Goal: Information Seeking & Learning: Learn about a topic

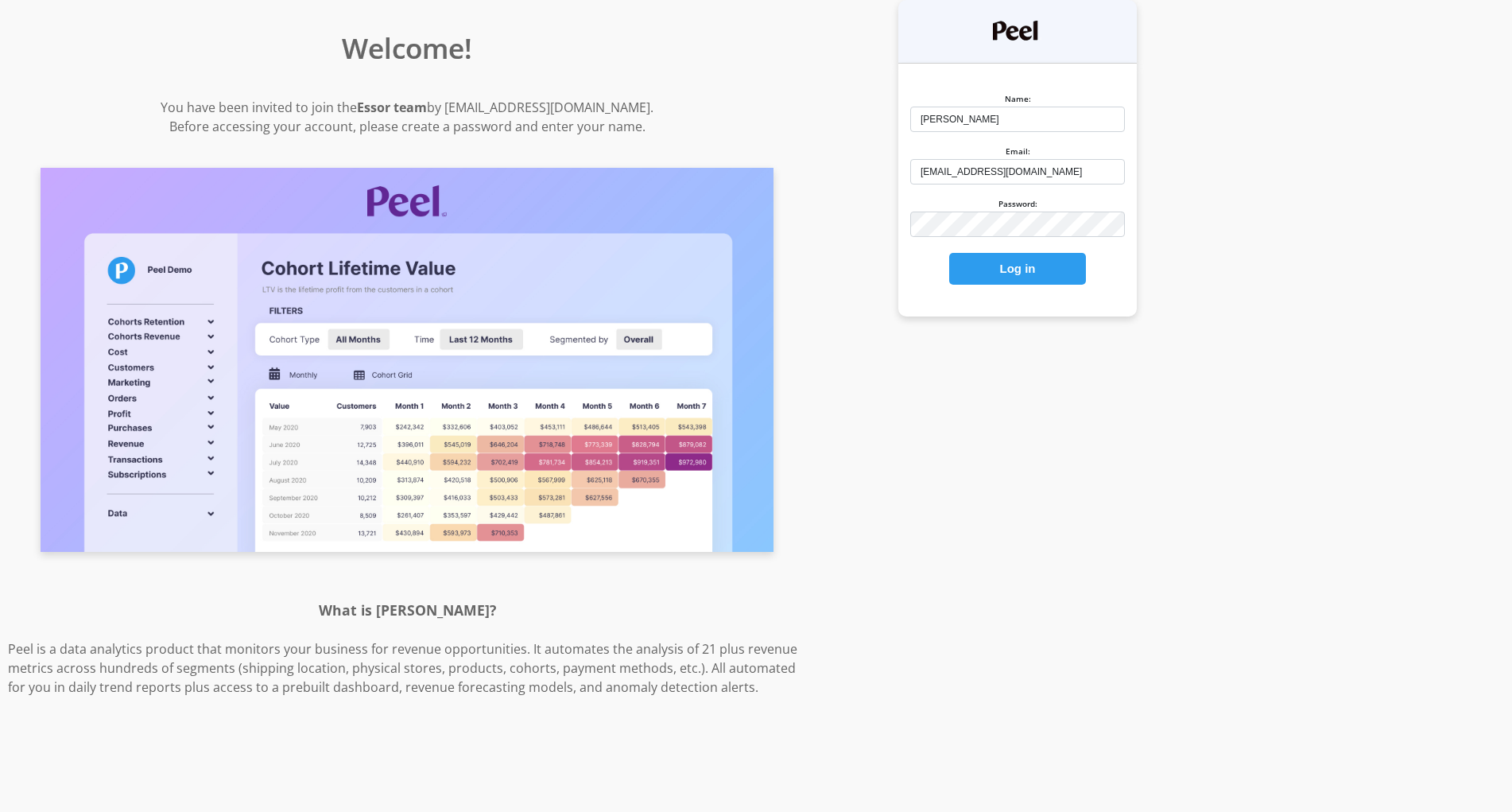
click at [1005, 275] on button "Log in" at bounding box center [1017, 269] width 136 height 32
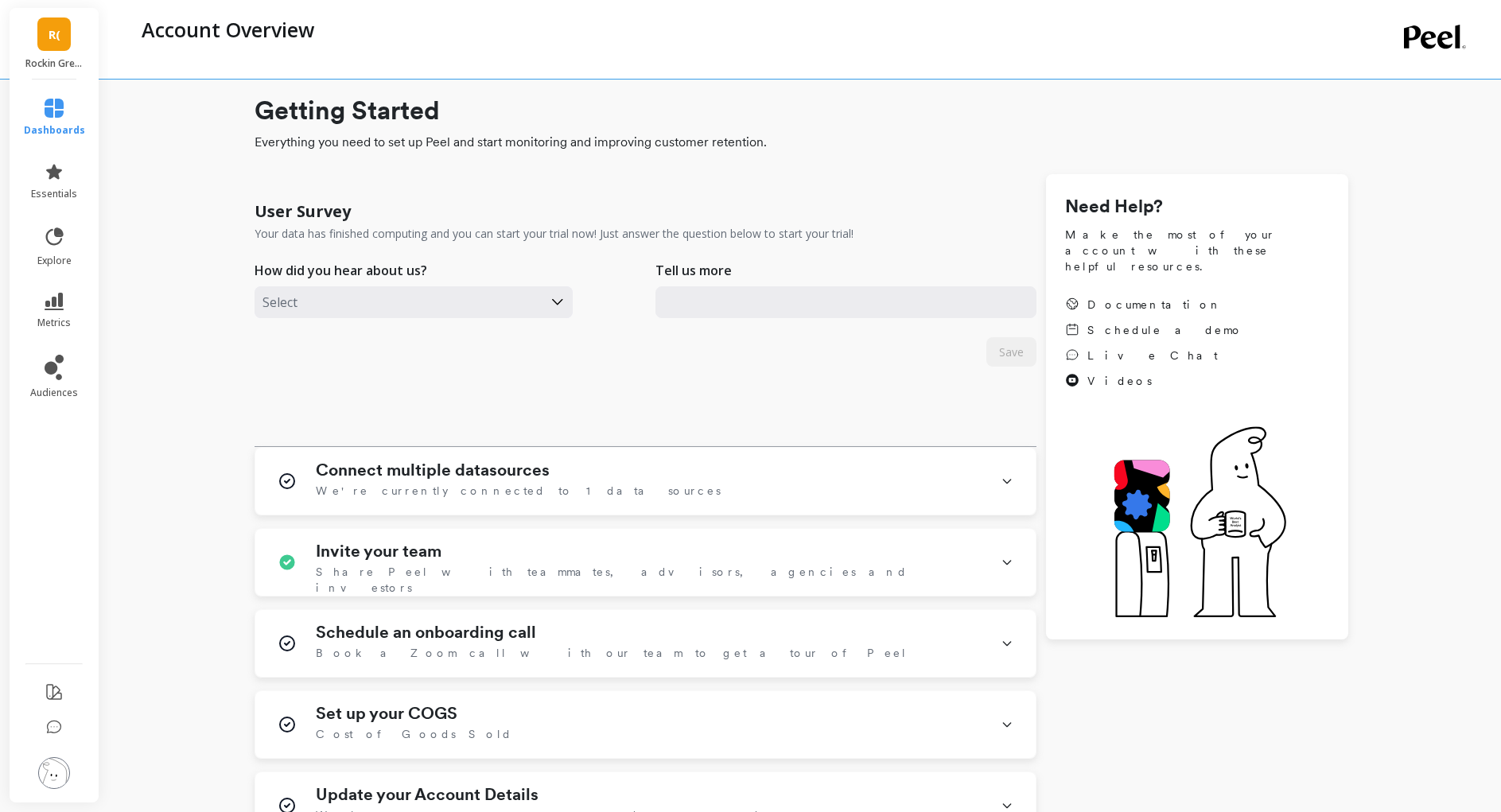
click at [57, 111] on icon at bounding box center [54, 108] width 19 height 19
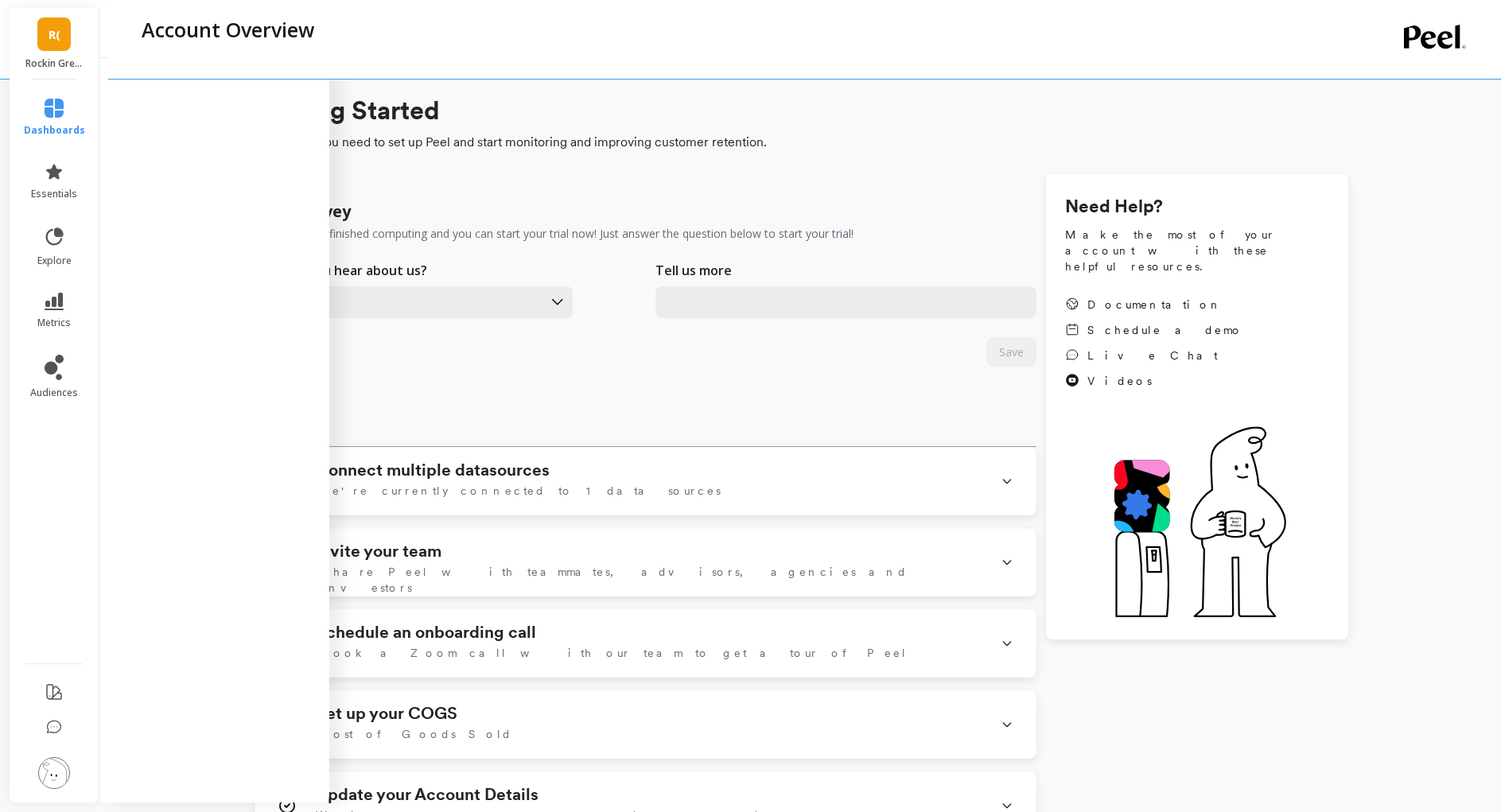
click at [675, 190] on div "User Survey Your data has finished computing and you can start your trial now! …" at bounding box center [645, 216] width 782 height 52
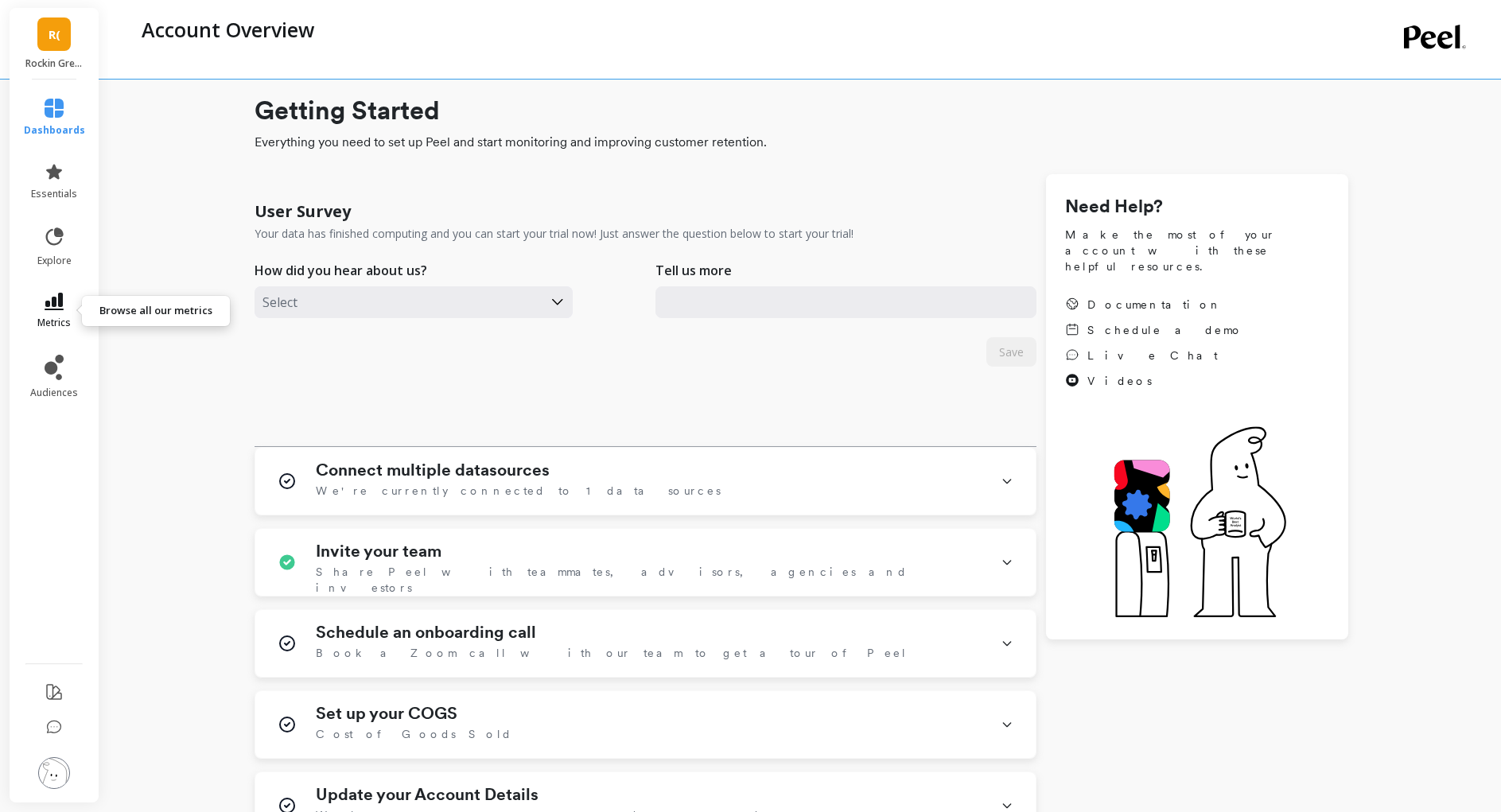
click at [63, 313] on link "metrics" at bounding box center [54, 311] width 62 height 37
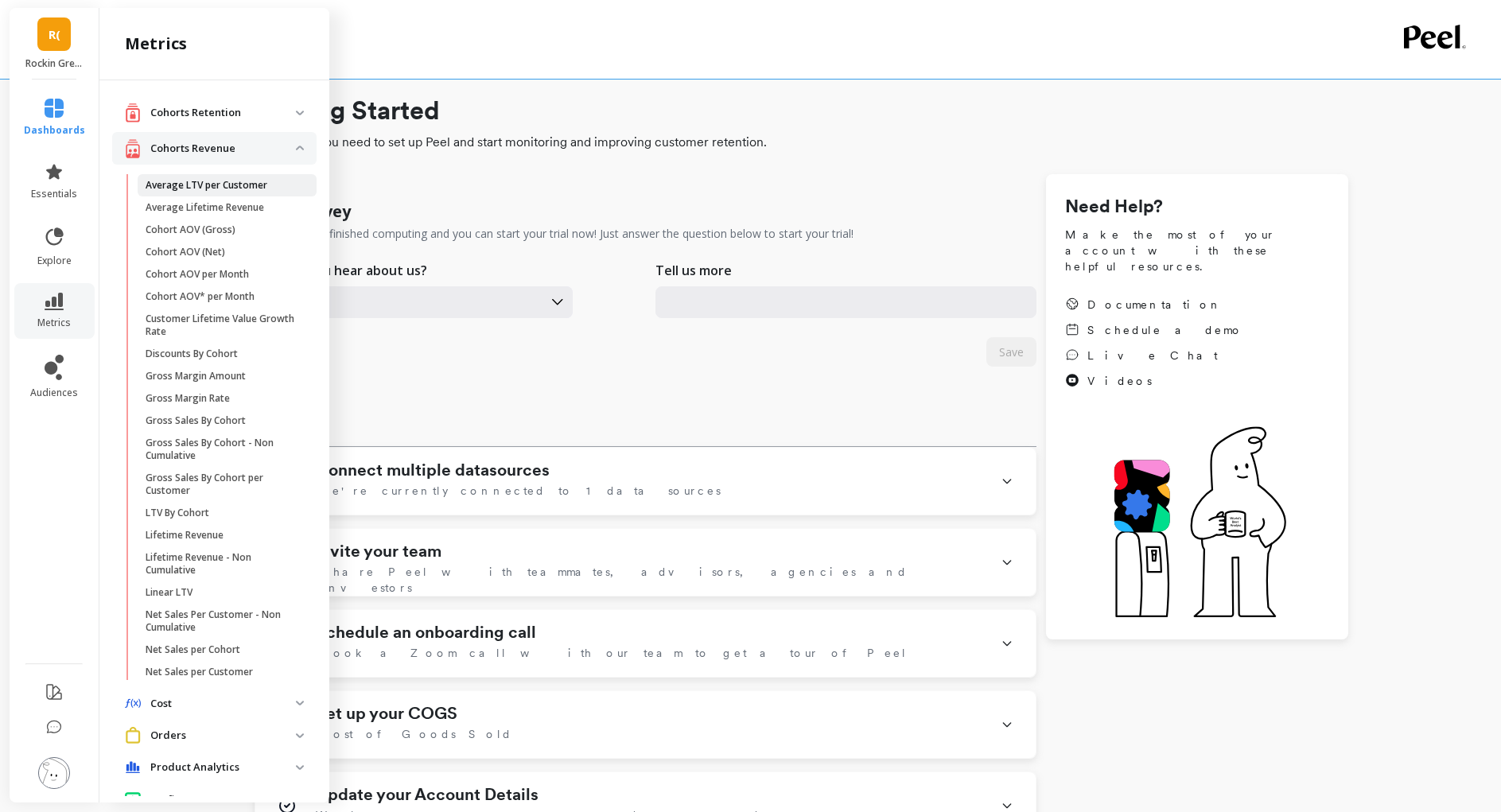
click at [240, 186] on p "Average LTV per Customer" at bounding box center [207, 185] width 121 height 12
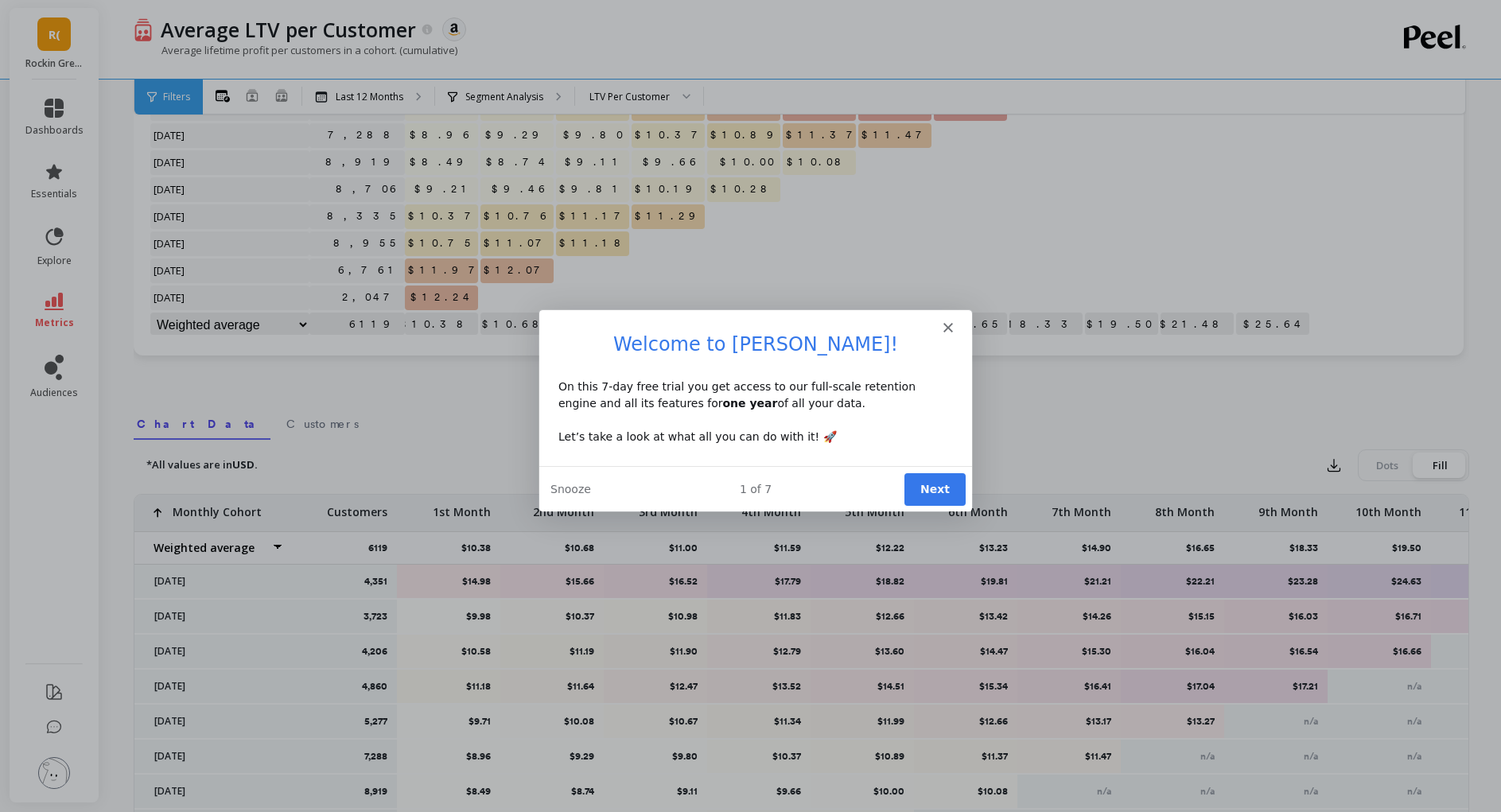
click at [943, 325] on icon "Close" at bounding box center [947, 326] width 9 height 9
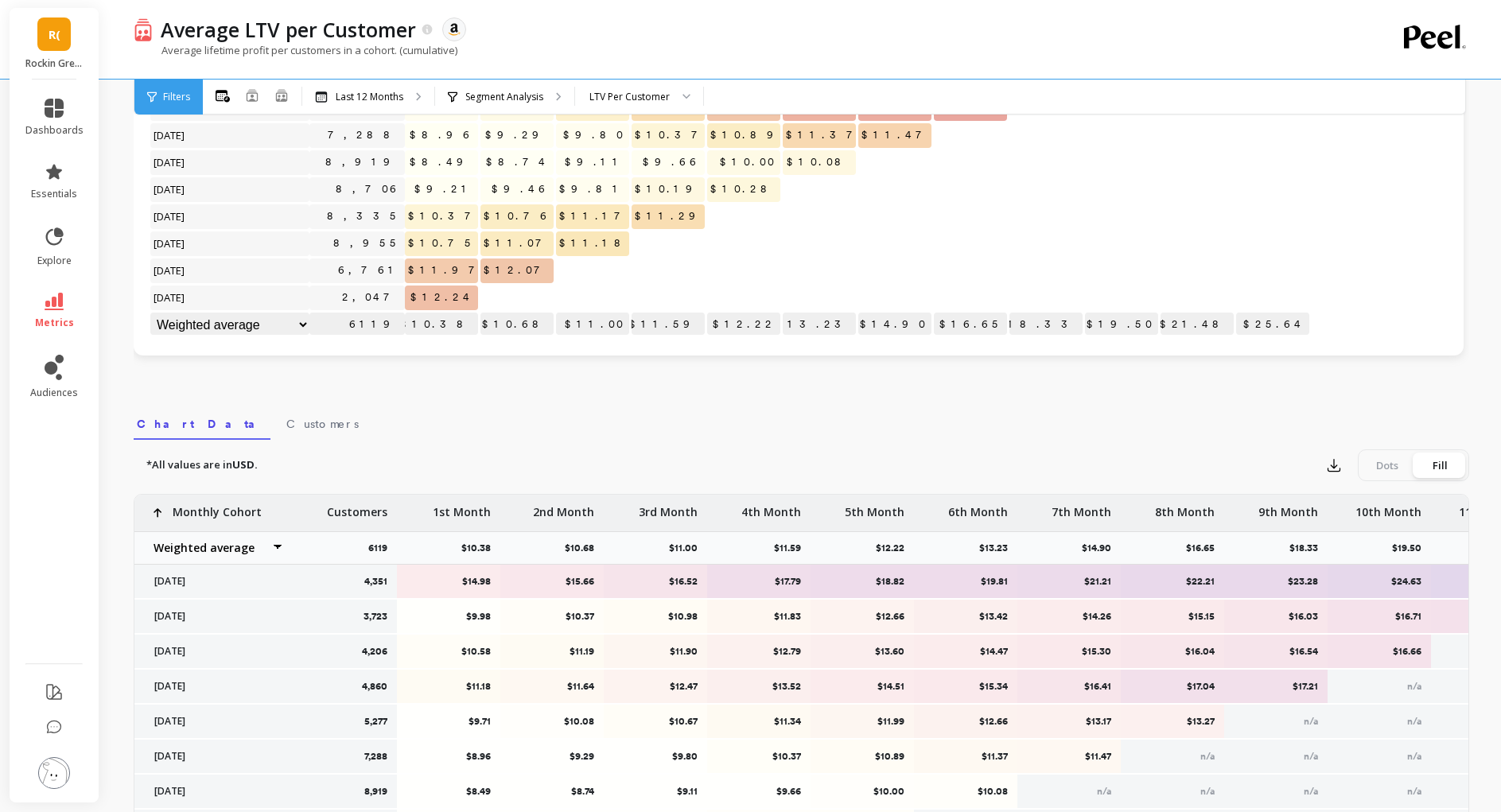
click at [401, 388] on div "Monthly Cohort Grid Drill Down Save Share Learn Click to create an audience 4,3…" at bounding box center [801, 432] width 1335 height 1215
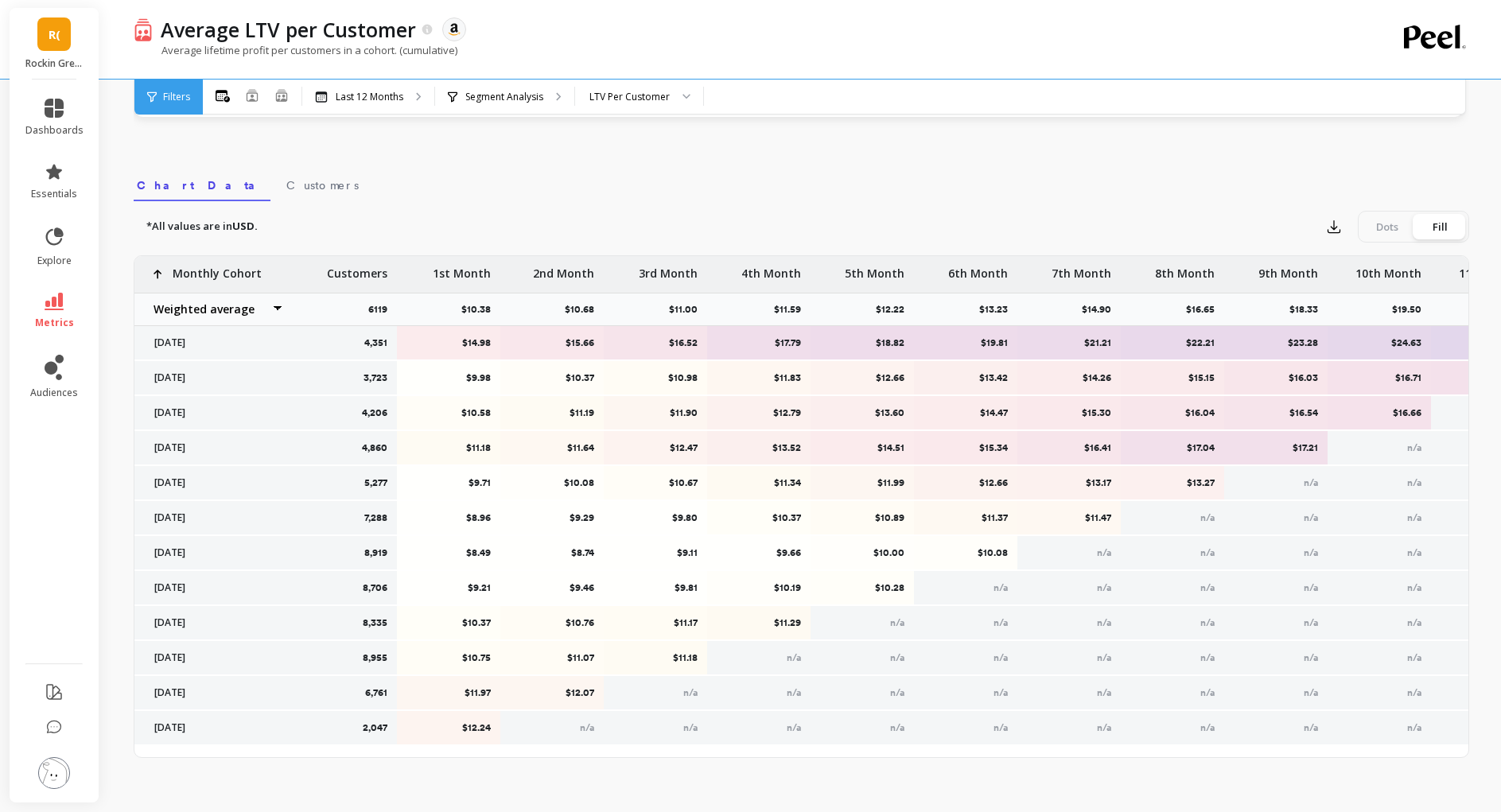
scroll to position [1, 0]
click at [398, 215] on div "*All values are in USD. Export Dots Fill" at bounding box center [801, 226] width 1335 height 32
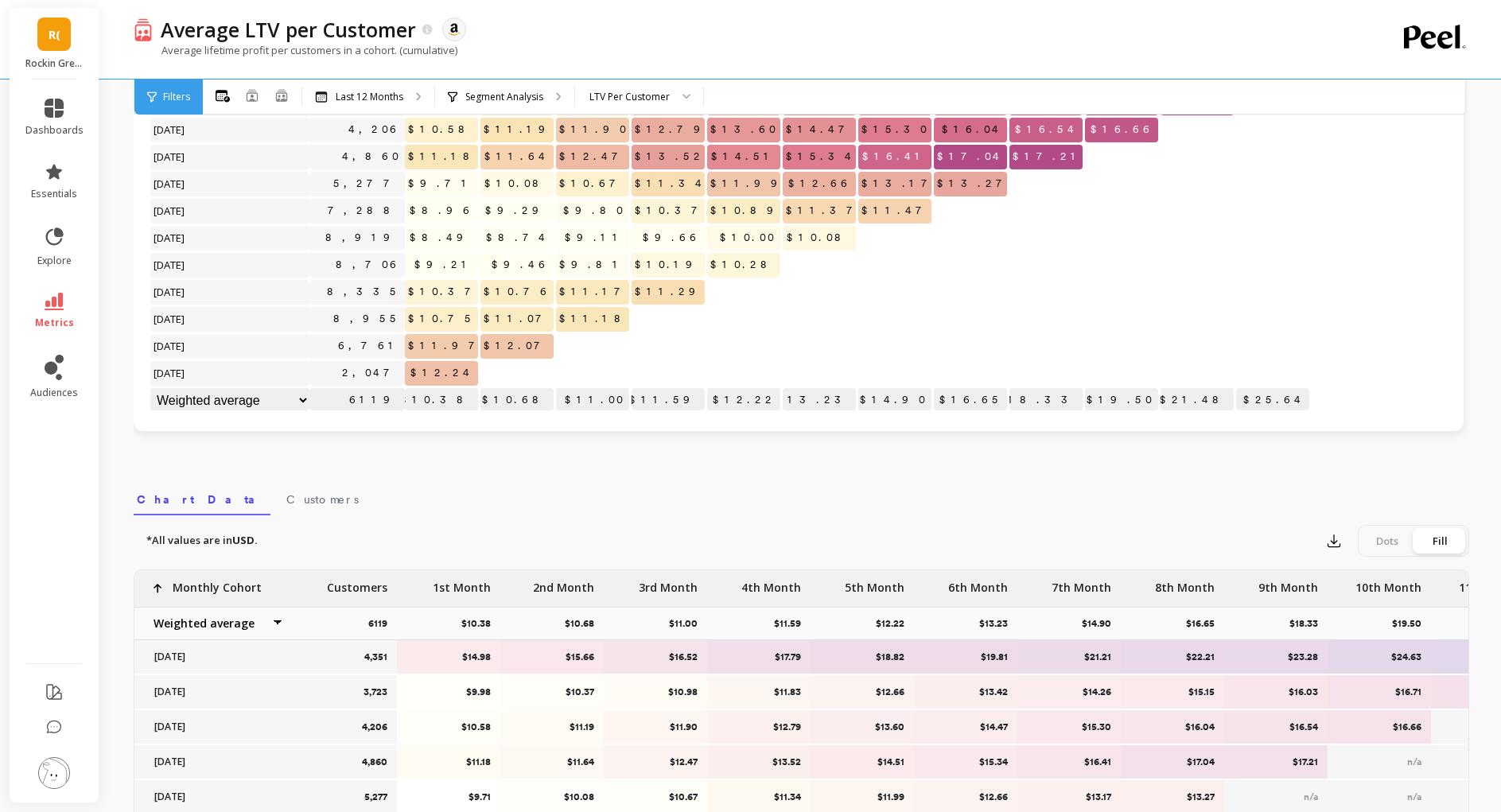
scroll to position [0, 0]
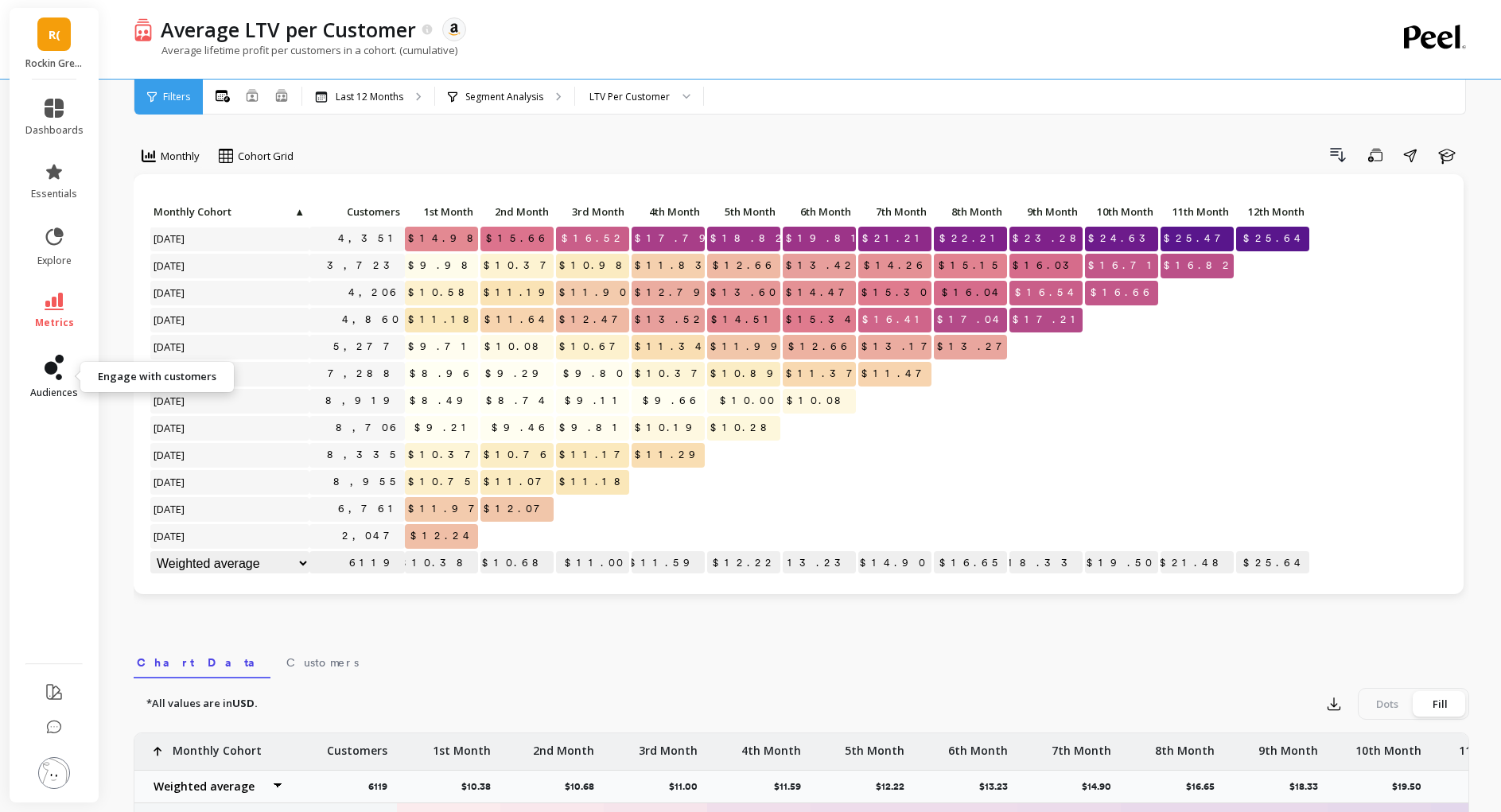
click at [47, 382] on link "audiences" at bounding box center [54, 376] width 58 height 45
click at [495, 592] on div "Click to create an audience 4,351 $14.98 $15.66 $16.52 $17.79 $18.82 $19.81 $21…" at bounding box center [798, 384] width 1329 height 420
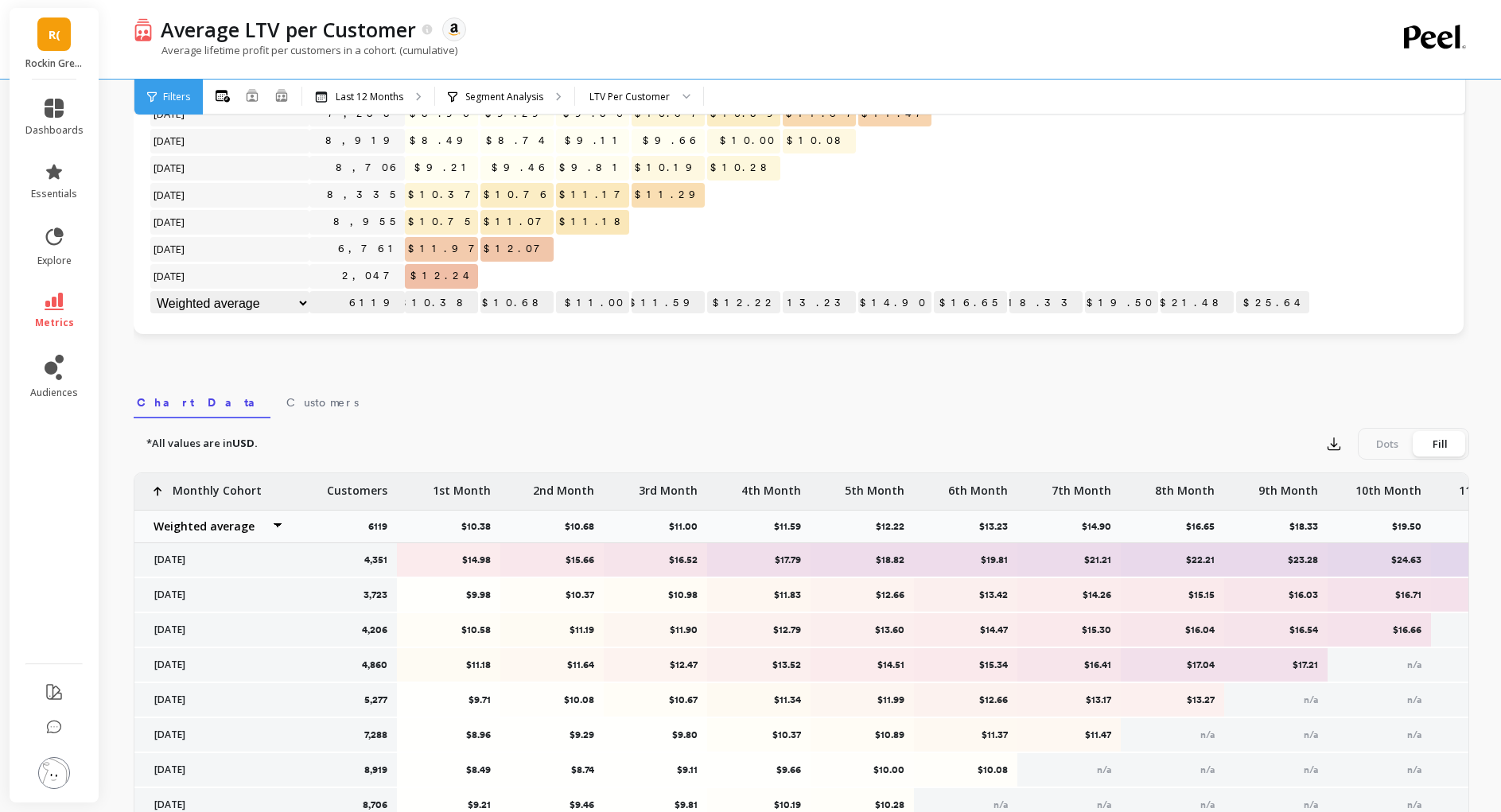
scroll to position [398, 0]
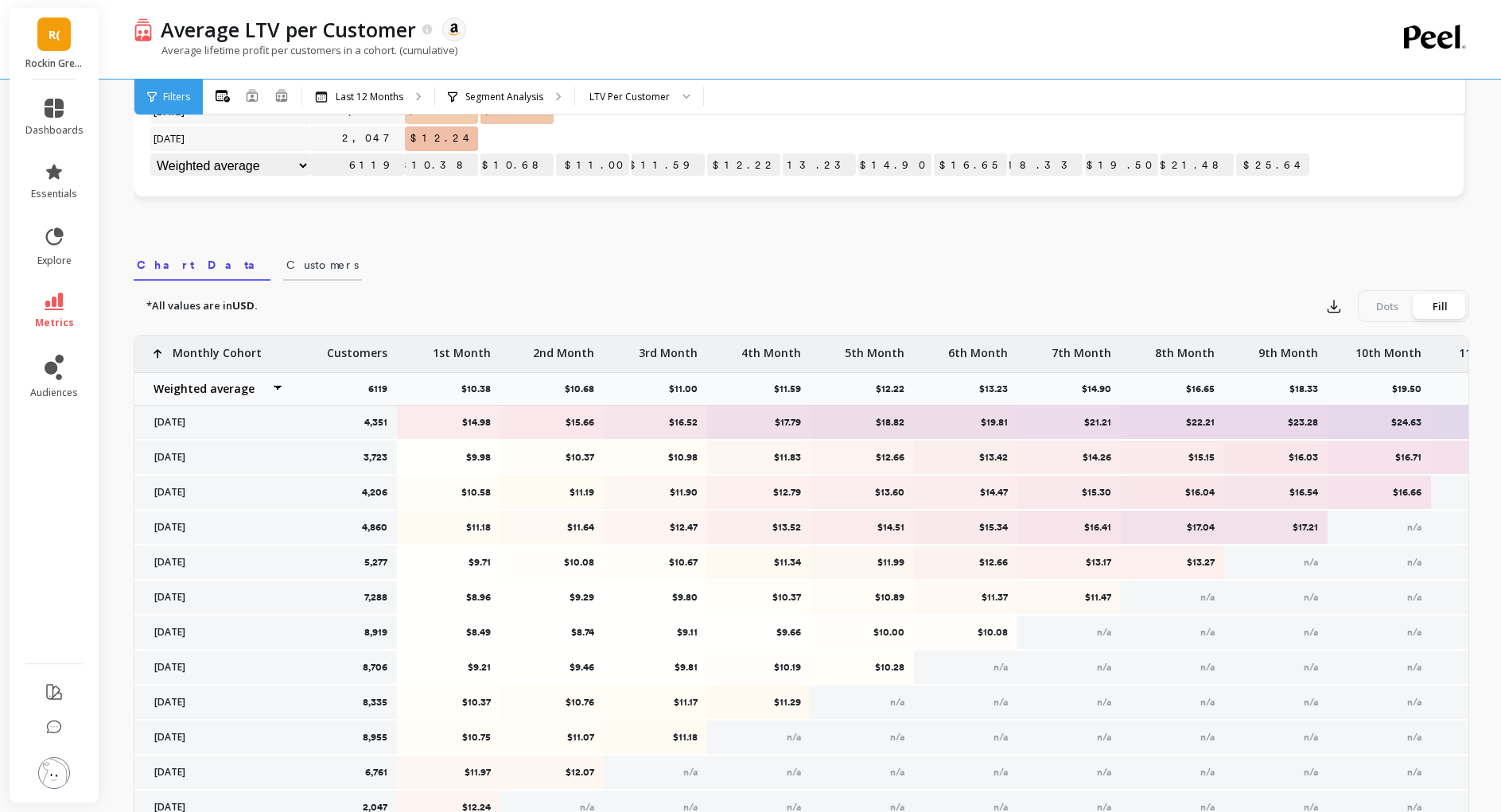
click at [286, 270] on span "Customers" at bounding box center [322, 264] width 72 height 16
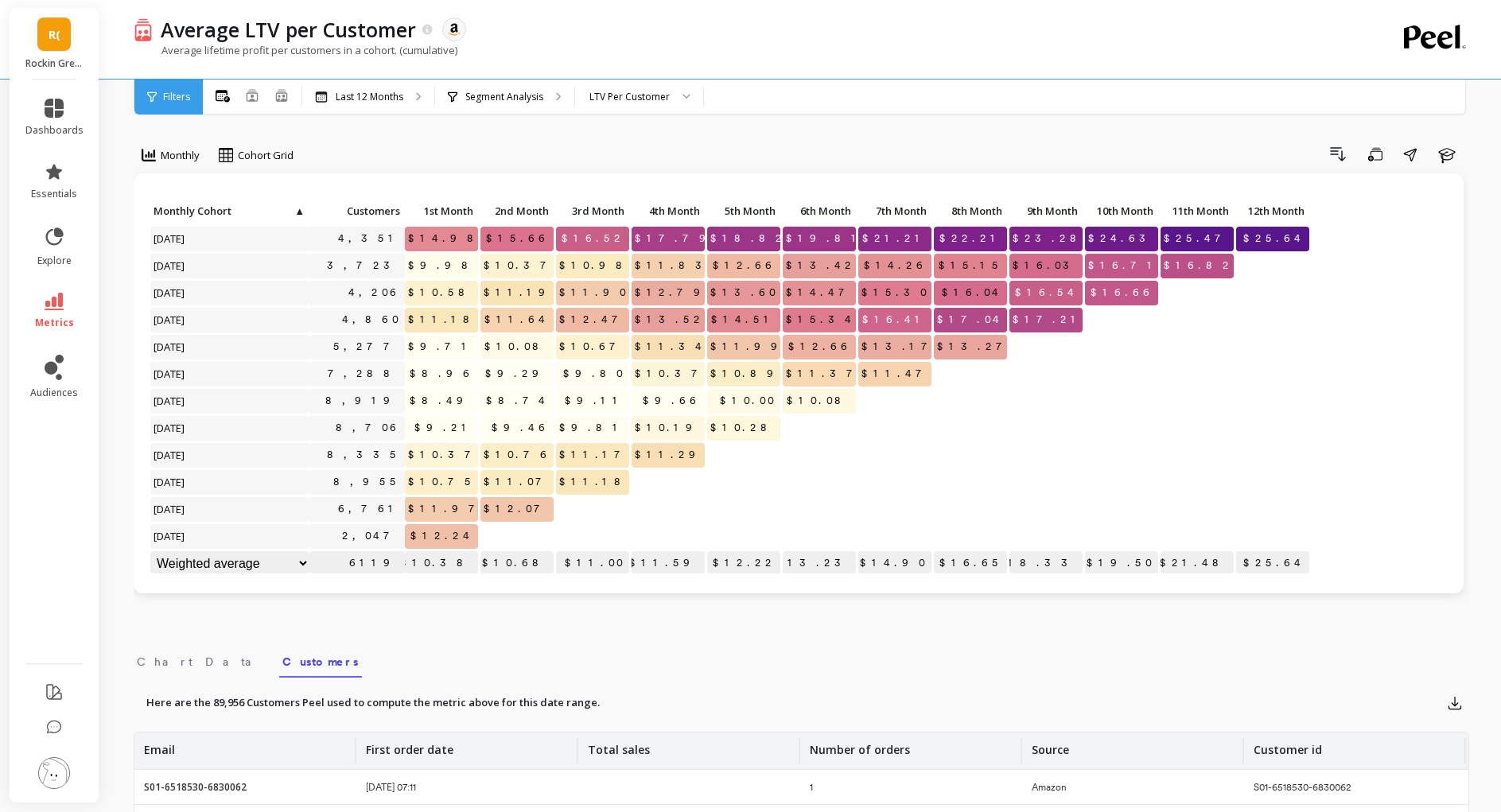
scroll to position [0, 0]
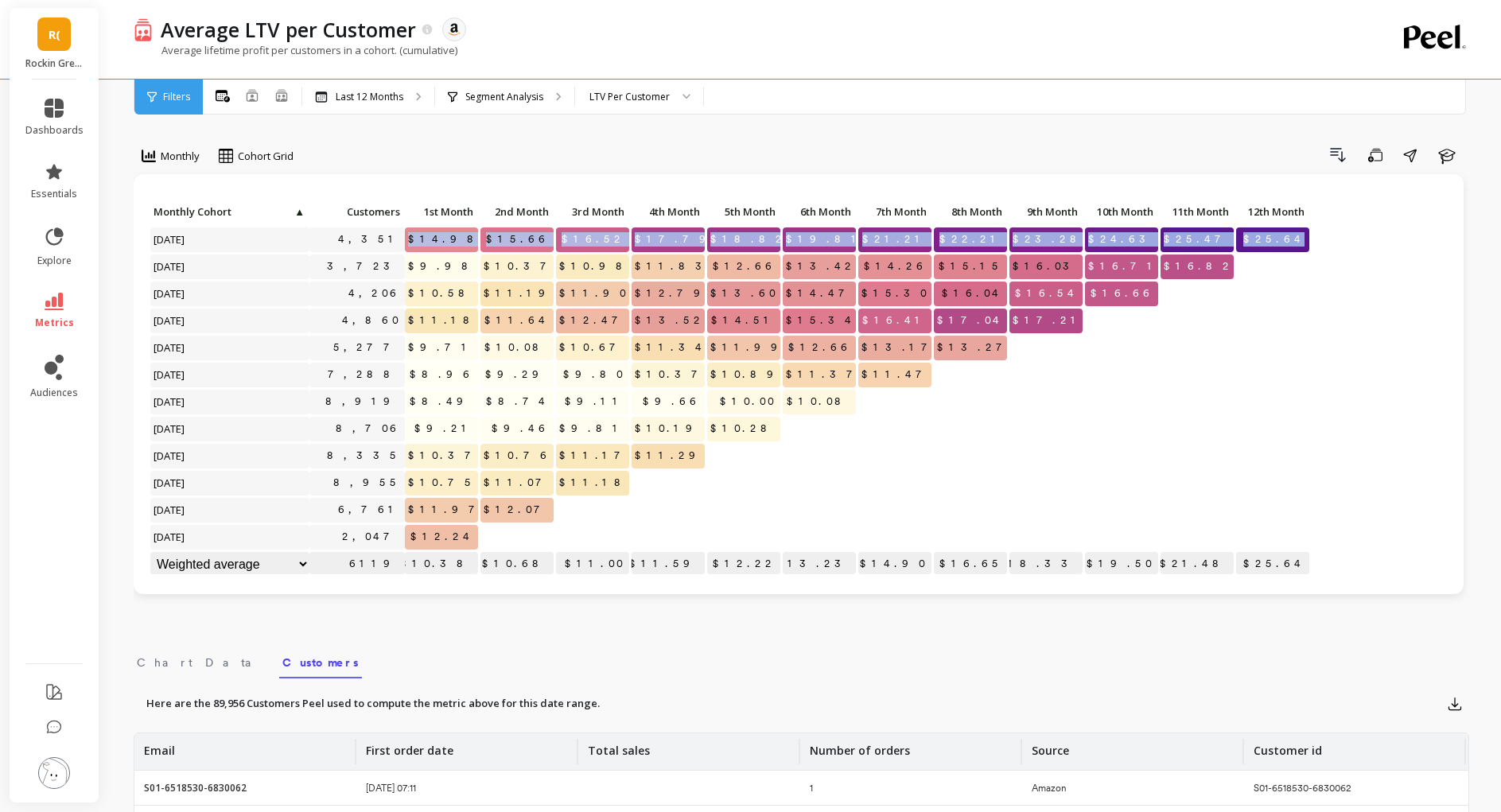
drag, startPoint x: 434, startPoint y: 240, endPoint x: 1302, endPoint y: 241, distance: 868.0
click at [1302, 241] on div "Click to create an audience 4,351 $14.98 $15.66 $16.52 $17.79 $18.82 $19.81 $21…" at bounding box center [730, 388] width 1161 height 378
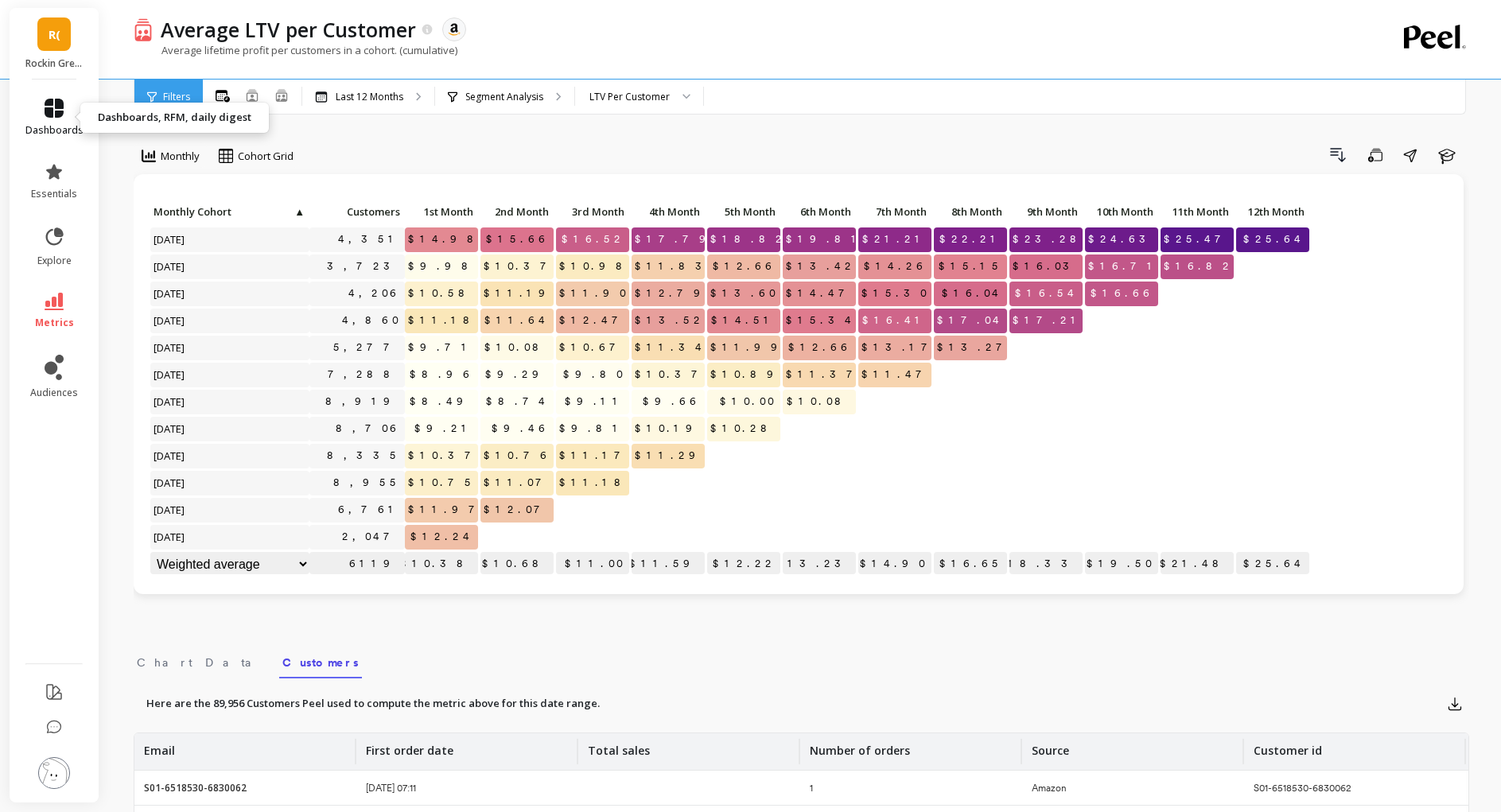
click at [33, 119] on link "dashboards" at bounding box center [54, 117] width 58 height 38
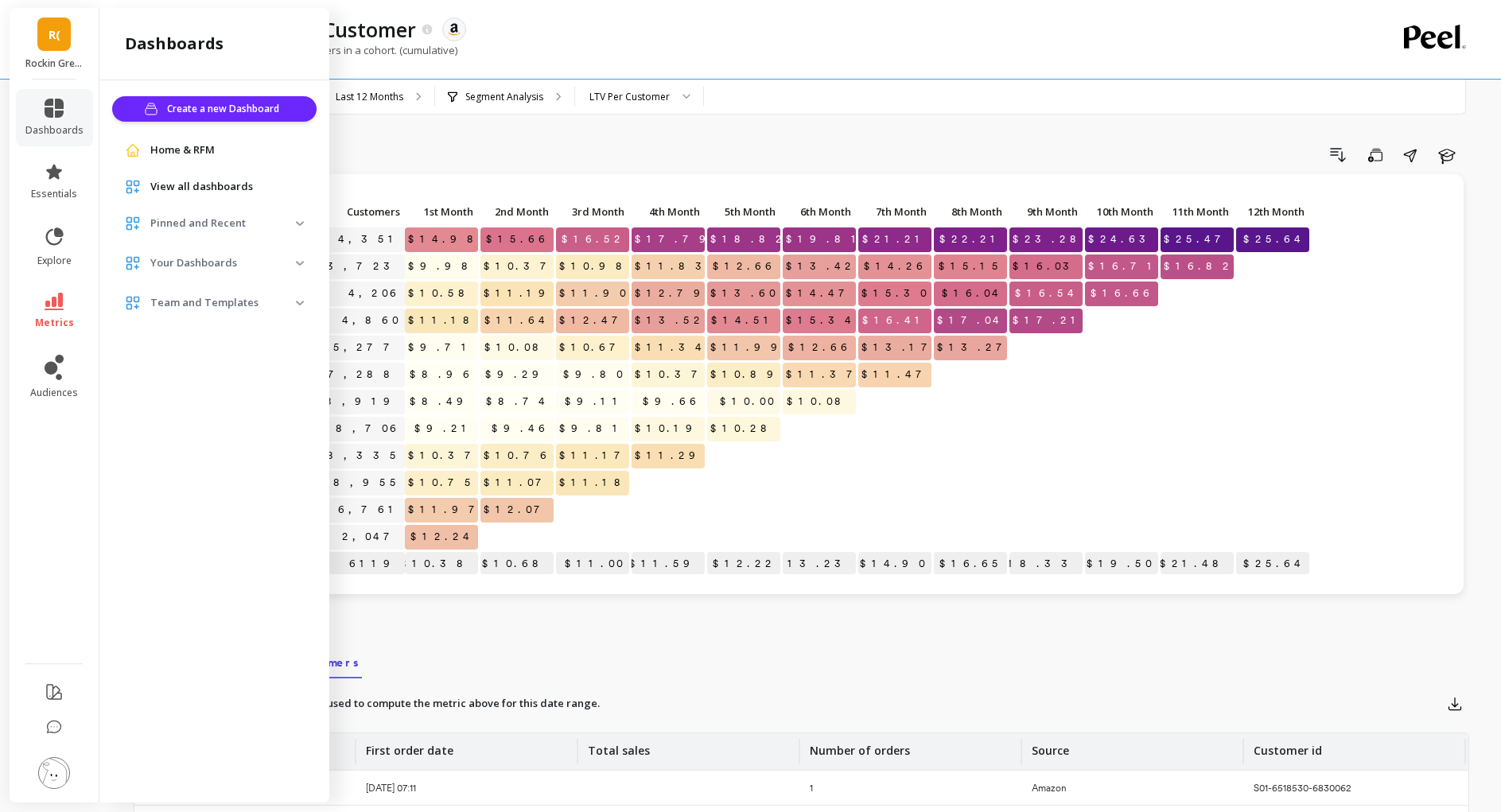
click at [299, 226] on img at bounding box center [299, 223] width 8 height 5
click at [280, 188] on link "View all dashboards" at bounding box center [227, 187] width 154 height 16
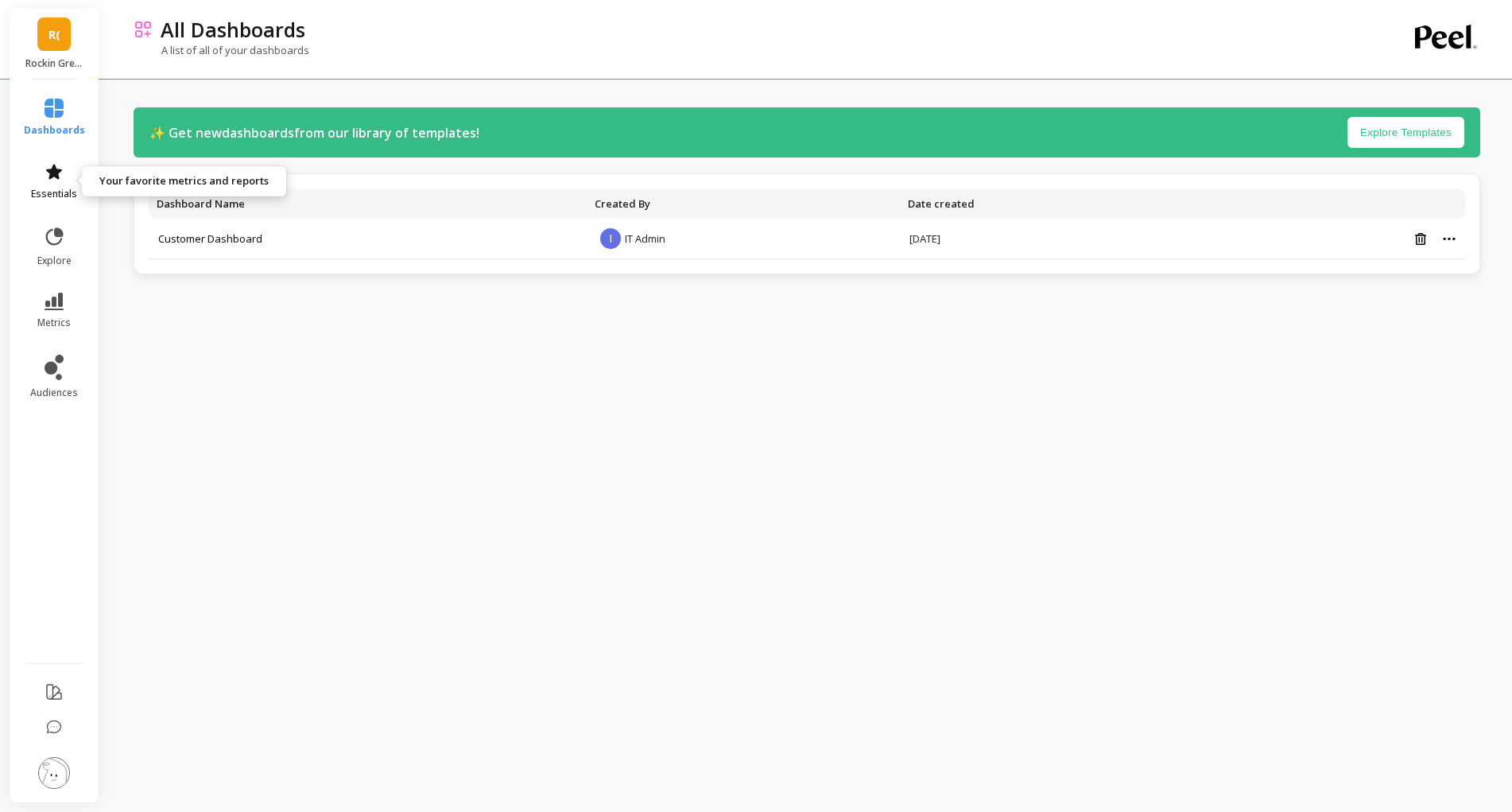
click at [57, 183] on link "essentials" at bounding box center [54, 181] width 62 height 38
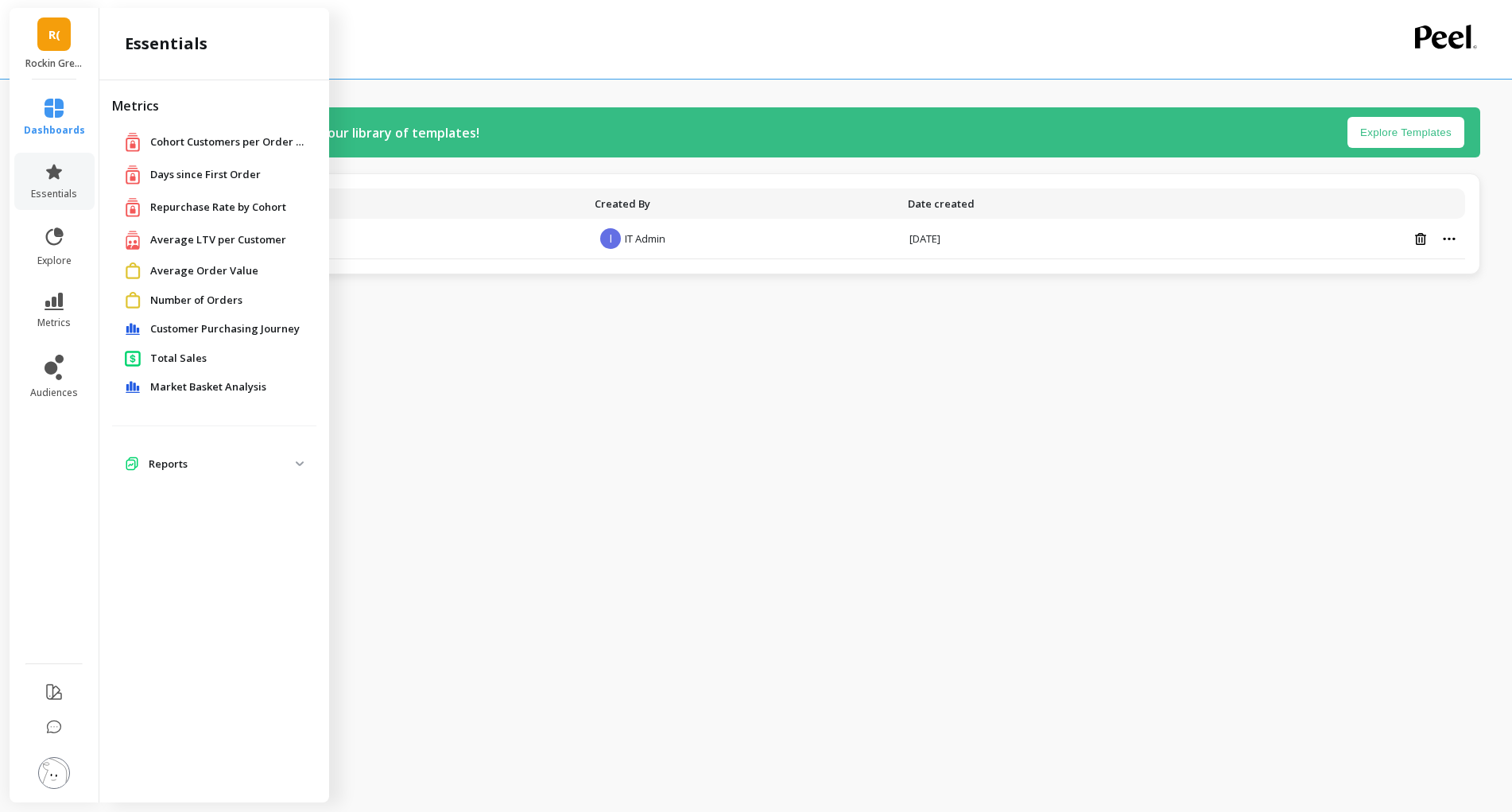
click at [224, 299] on span "Number of Orders" at bounding box center [196, 300] width 92 height 16
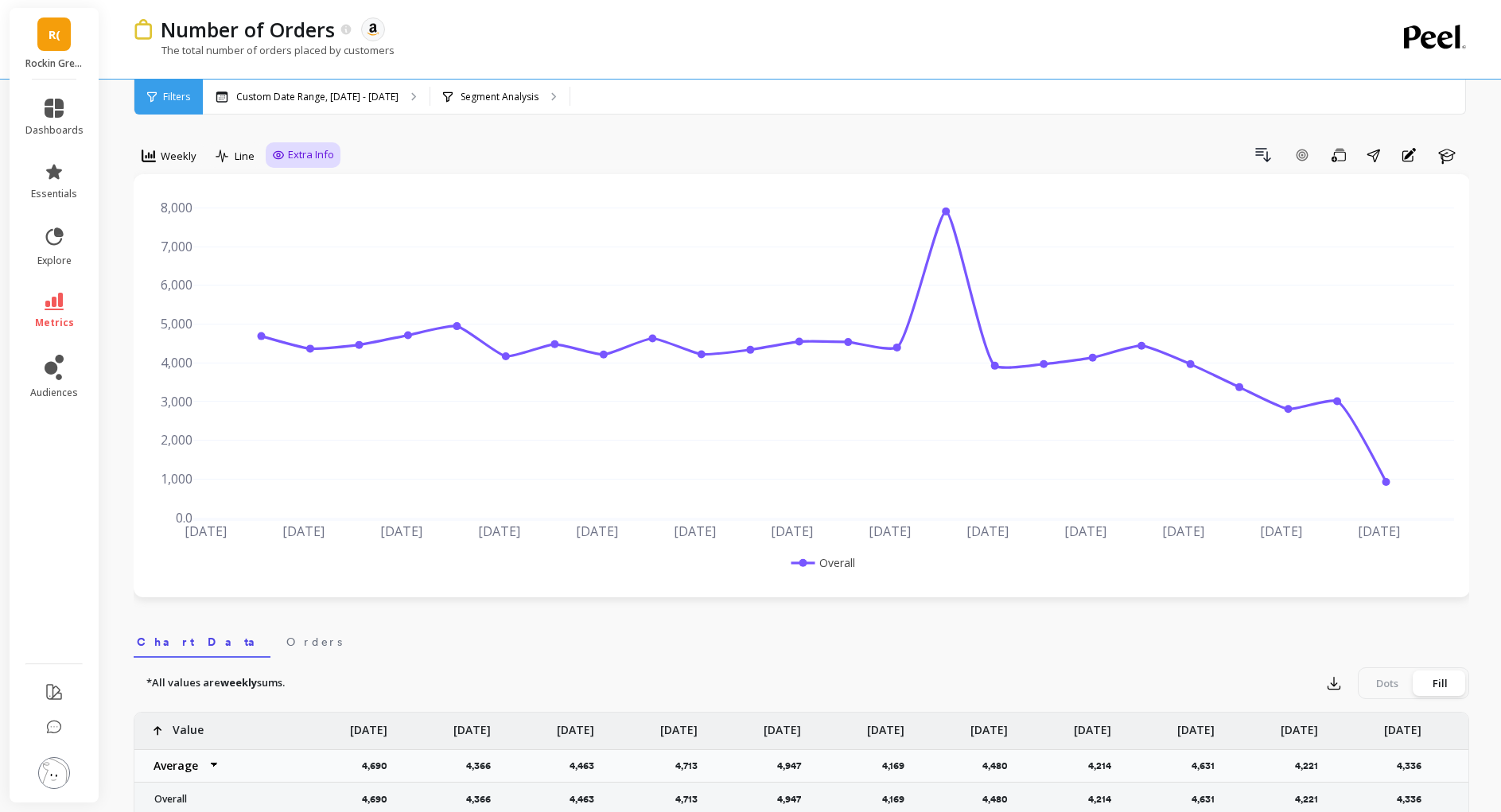
click at [315, 150] on span "Extra Info" at bounding box center [311, 154] width 46 height 16
click at [309, 252] on input "Values" at bounding box center [307, 247] width 56 height 16
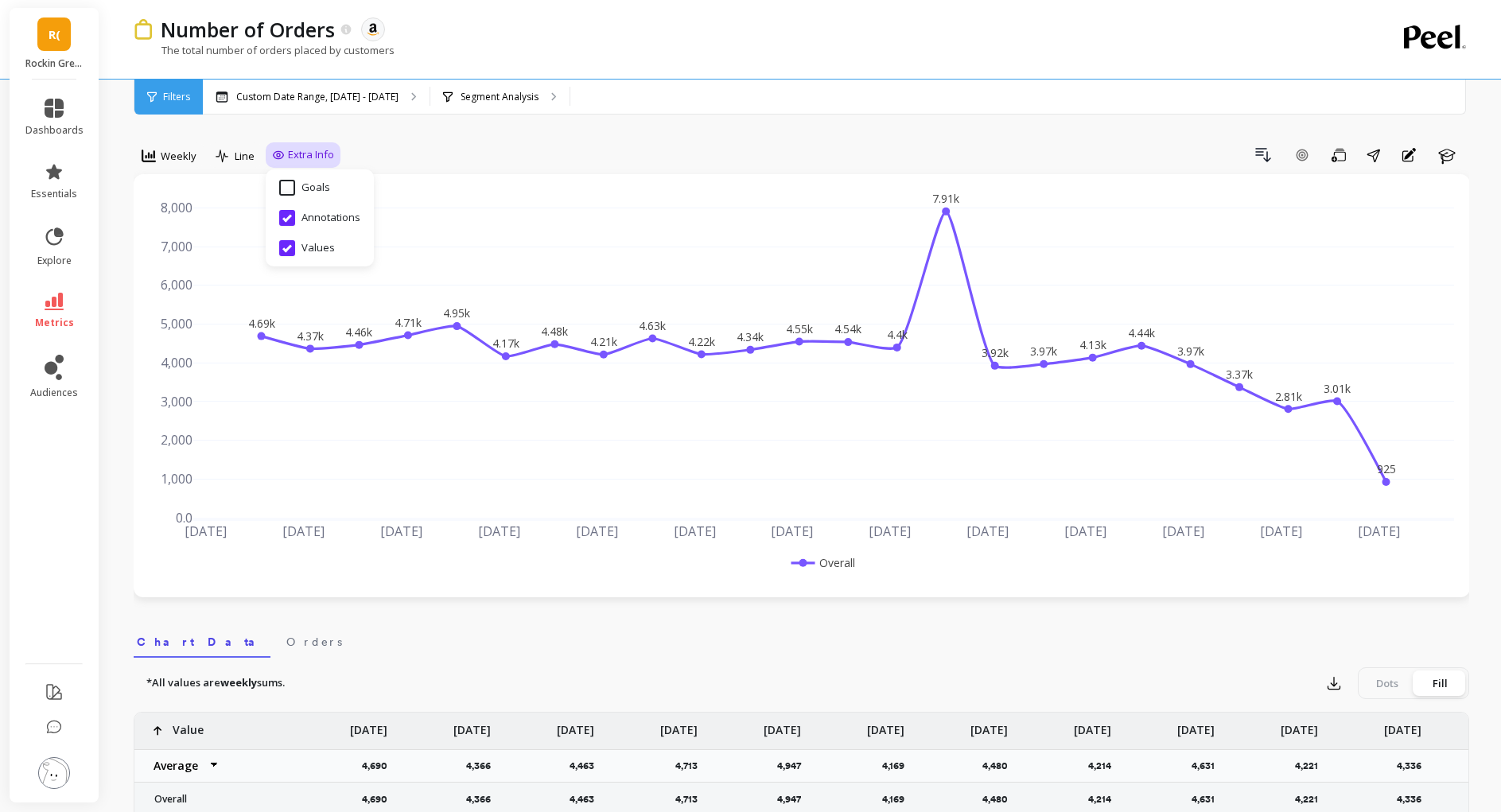
click at [309, 252] on input "Values" at bounding box center [307, 247] width 56 height 16
checkbox input "false"
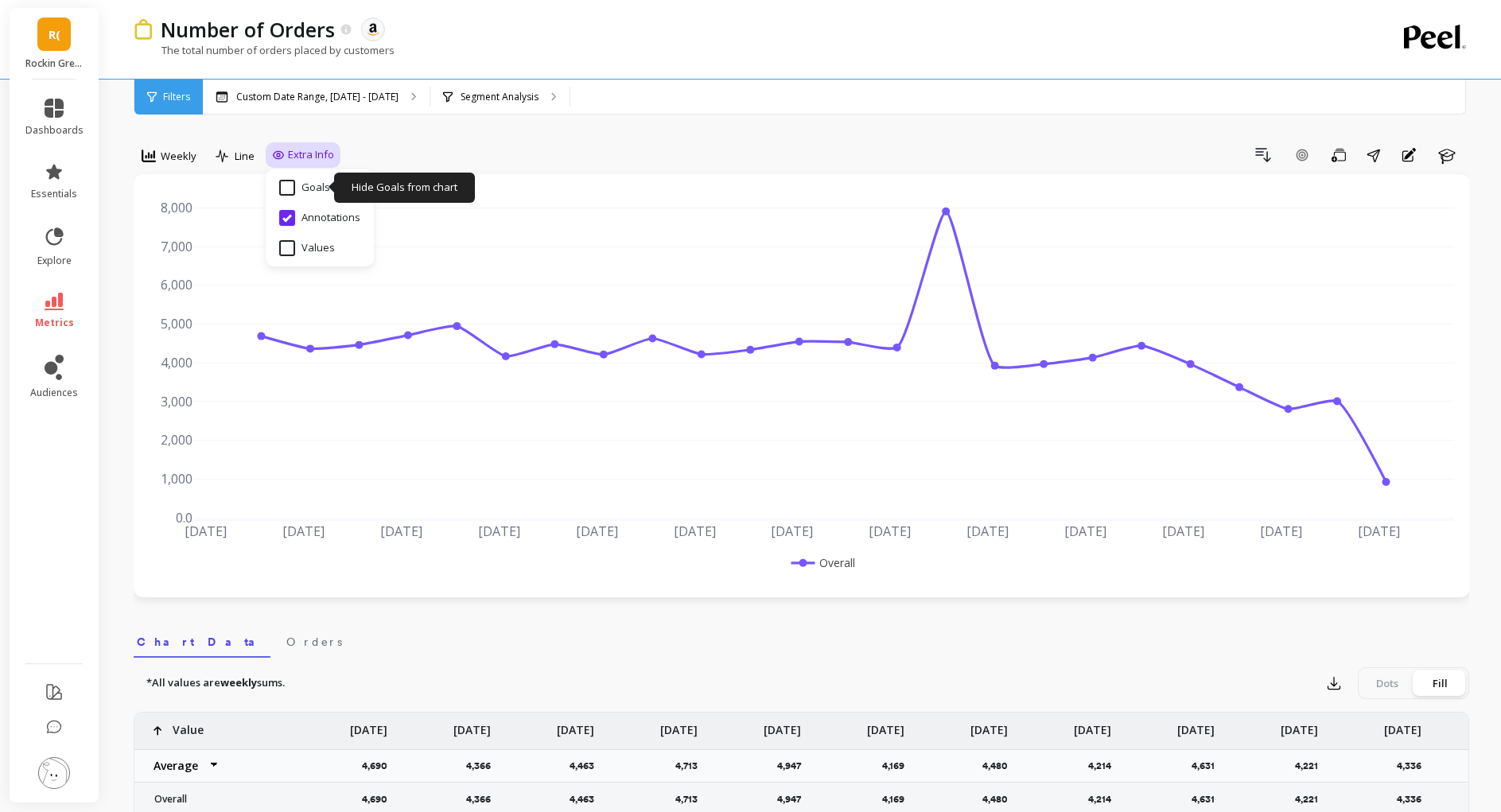
click at [316, 190] on input "Goals" at bounding box center [305, 188] width 51 height 16
click at [318, 199] on div "Hide Goals from chart Goals" at bounding box center [319, 188] width 96 height 30
checkbox input "false"
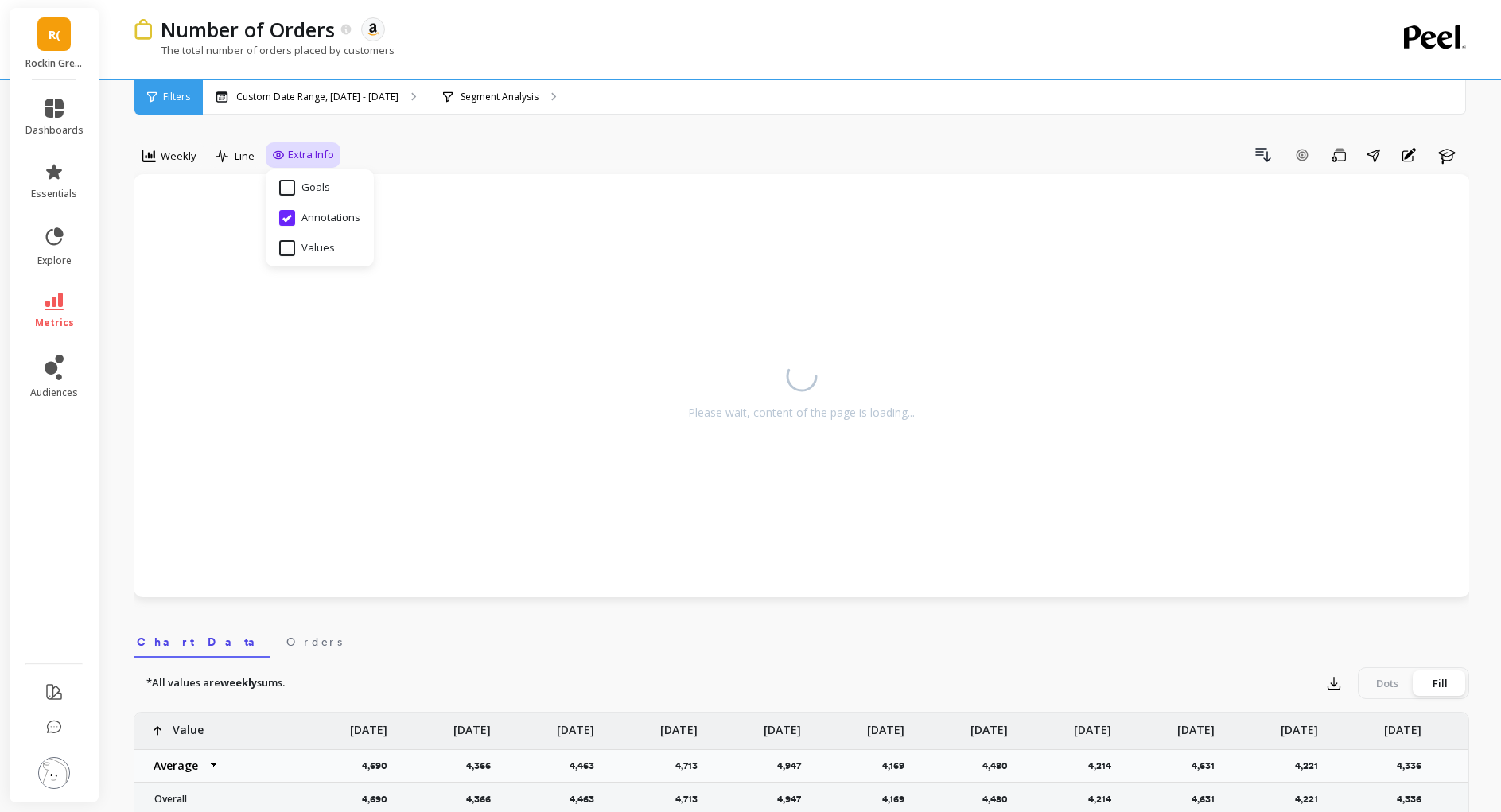
click at [606, 639] on nav "Chart Data Orders" at bounding box center [801, 639] width 1335 height 37
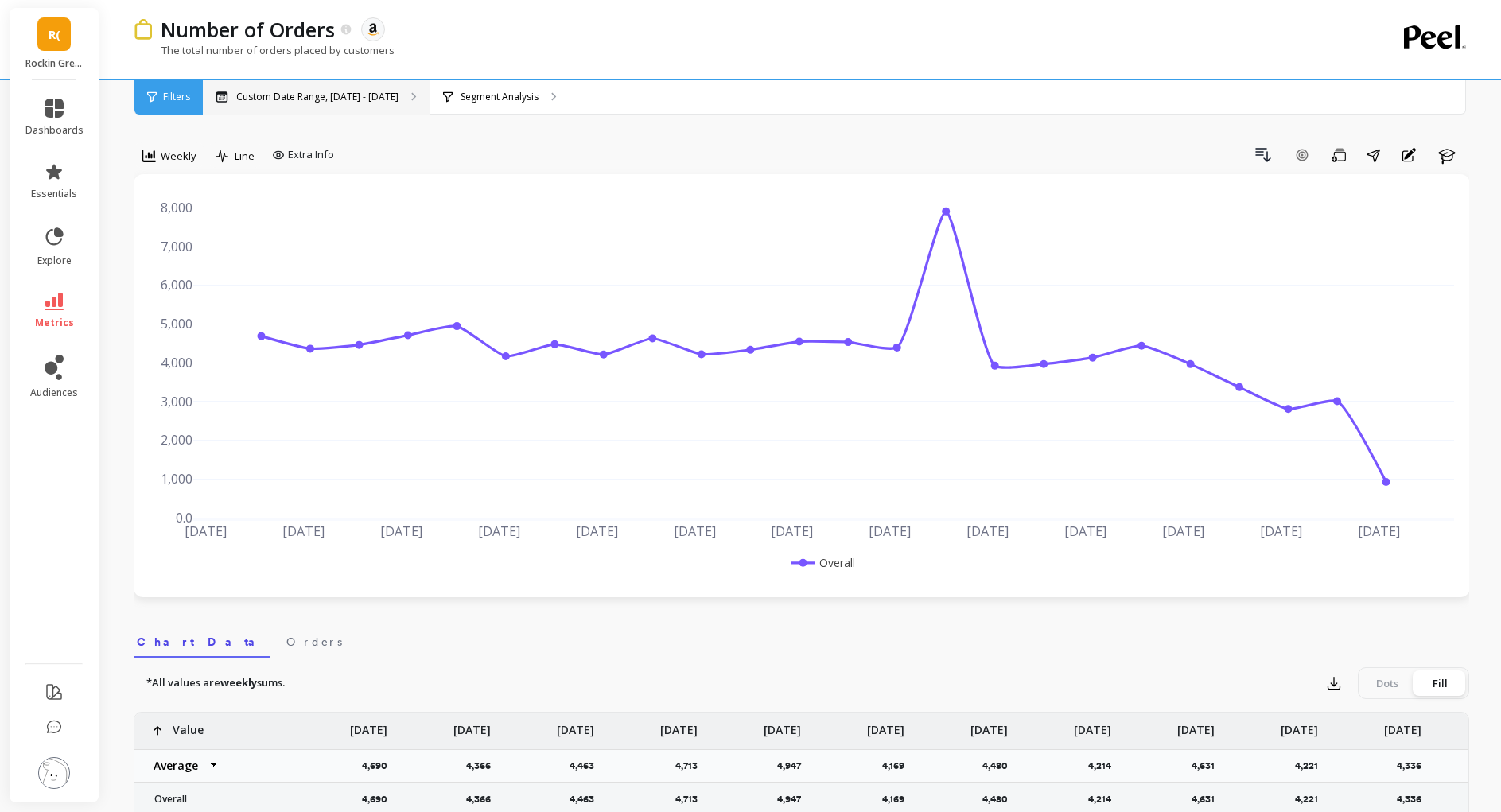
click at [307, 97] on p "Custom Date Range, Apr 1 - Sep 10" at bounding box center [316, 97] width 162 height 12
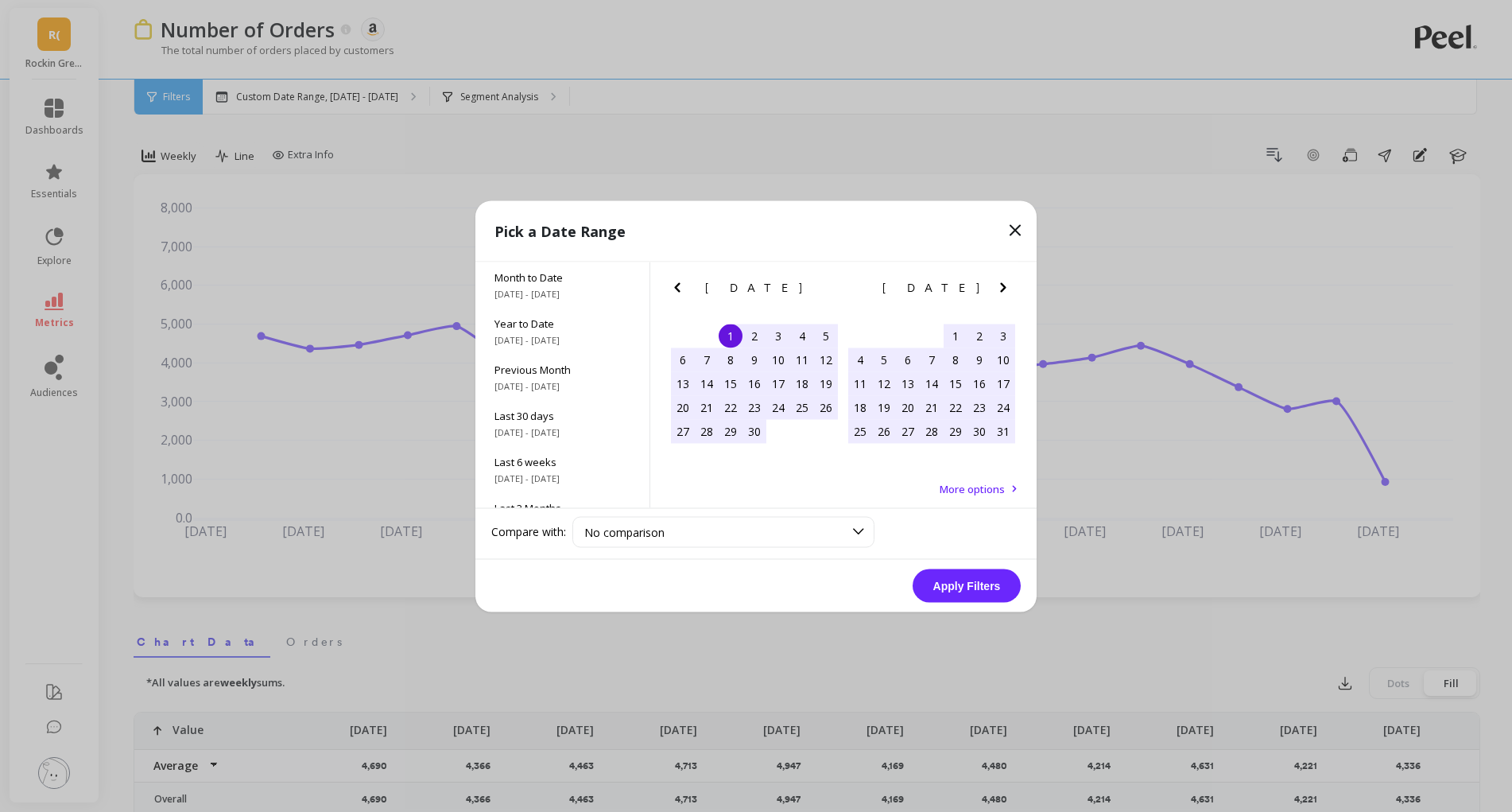
click at [1014, 235] on icon at bounding box center [1016, 229] width 19 height 19
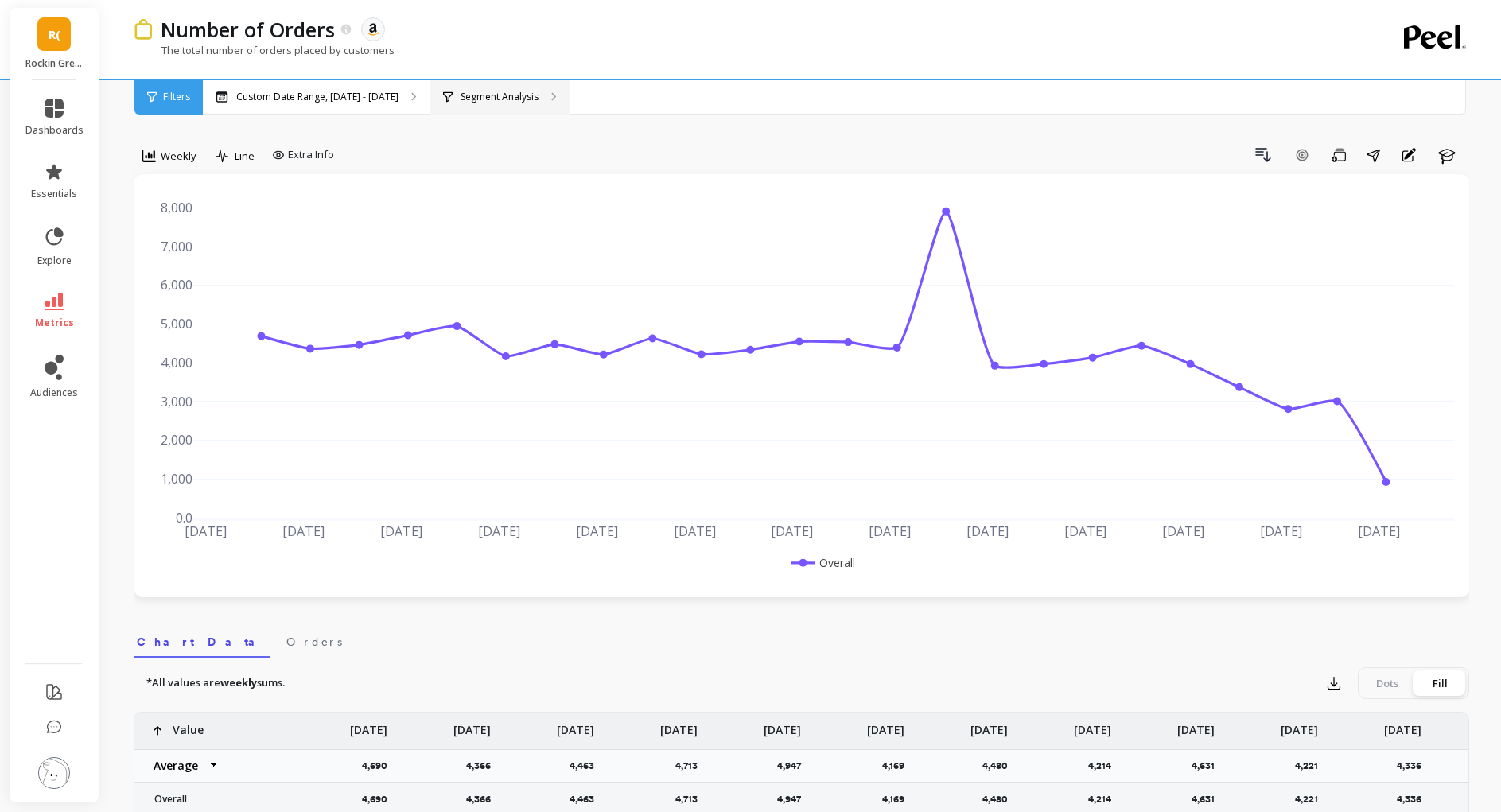
click at [483, 100] on p "Segment Analysis" at bounding box center [499, 97] width 78 height 12
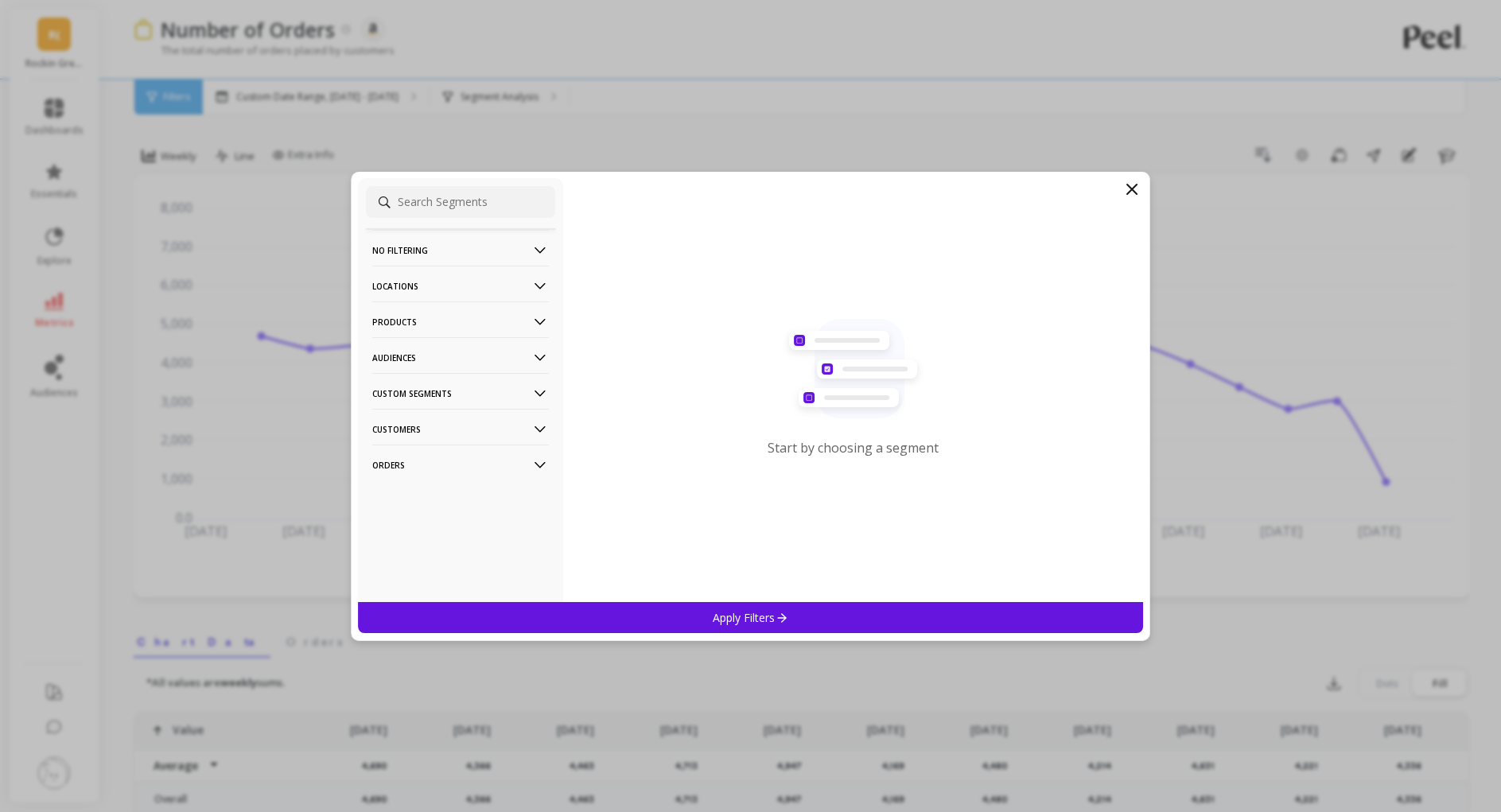
click at [458, 281] on p "Locations" at bounding box center [461, 285] width 176 height 41
click at [447, 315] on p "Products" at bounding box center [461, 321] width 176 height 41
click at [447, 322] on p "Products" at bounding box center [461, 321] width 176 height 41
click at [436, 356] on p "Audiences" at bounding box center [461, 357] width 176 height 41
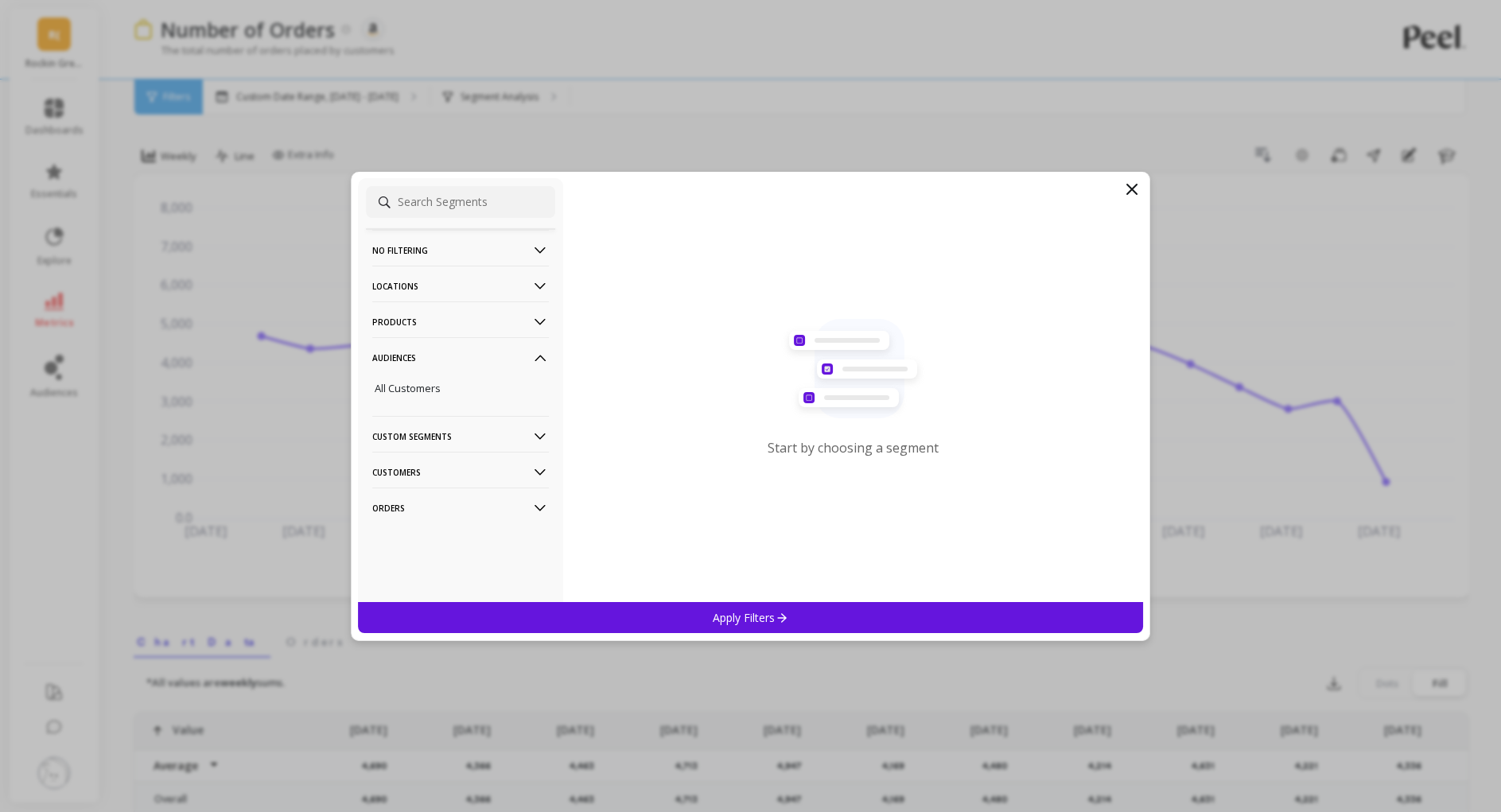
click at [436, 356] on p "Audiences" at bounding box center [461, 357] width 176 height 41
click at [431, 399] on p "Custom Segments" at bounding box center [461, 393] width 176 height 41
click at [431, 394] on p "Custom Segments" at bounding box center [461, 393] width 176 height 41
click at [430, 421] on p "Customers" at bounding box center [461, 428] width 176 height 41
click at [438, 427] on p "Customers" at bounding box center [461, 428] width 176 height 41
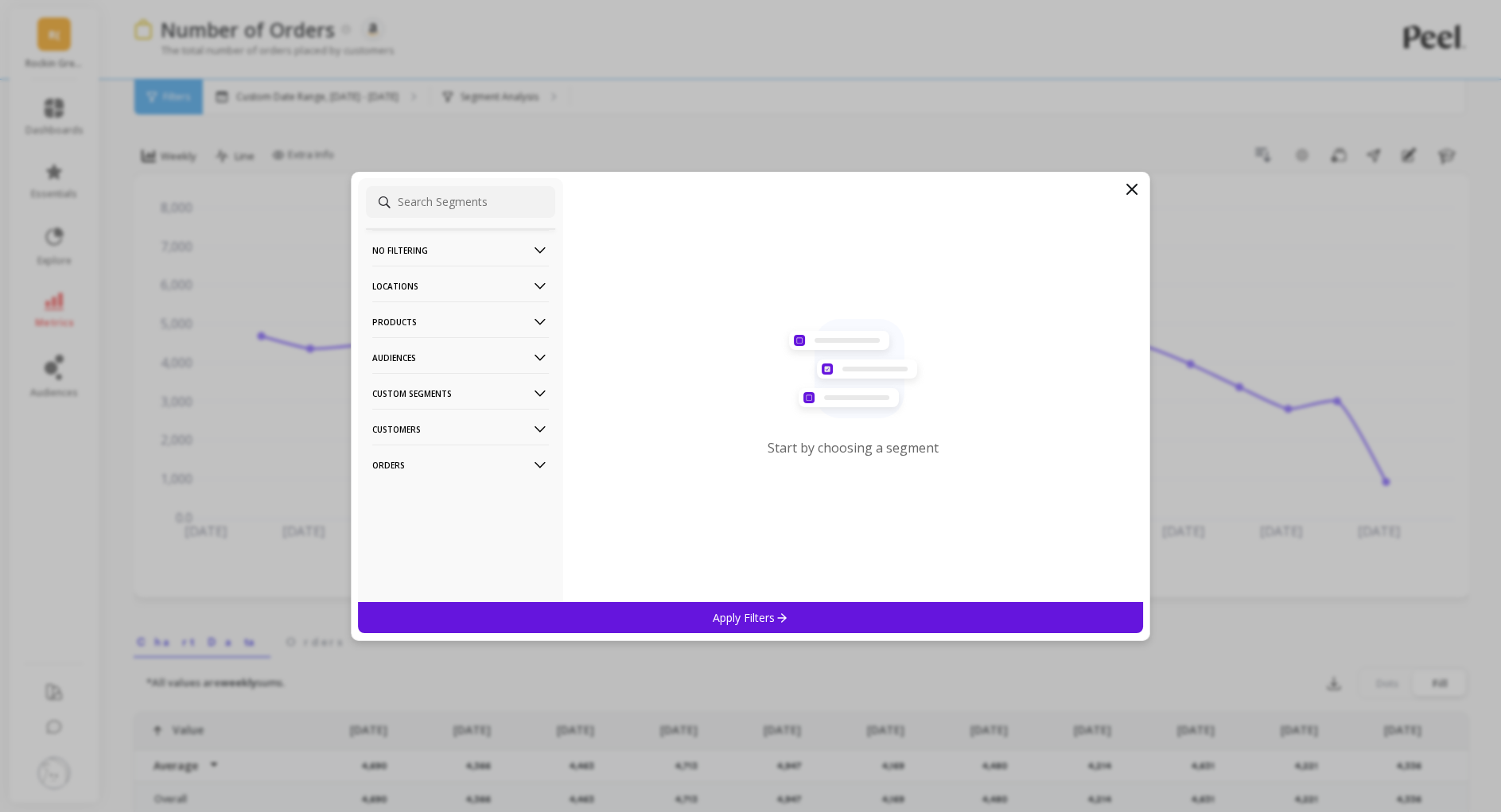
click at [441, 459] on p "Orders" at bounding box center [461, 464] width 176 height 41
click at [428, 385] on p "Orders" at bounding box center [461, 392] width 176 height 41
click at [1129, 185] on icon at bounding box center [1131, 189] width 9 height 9
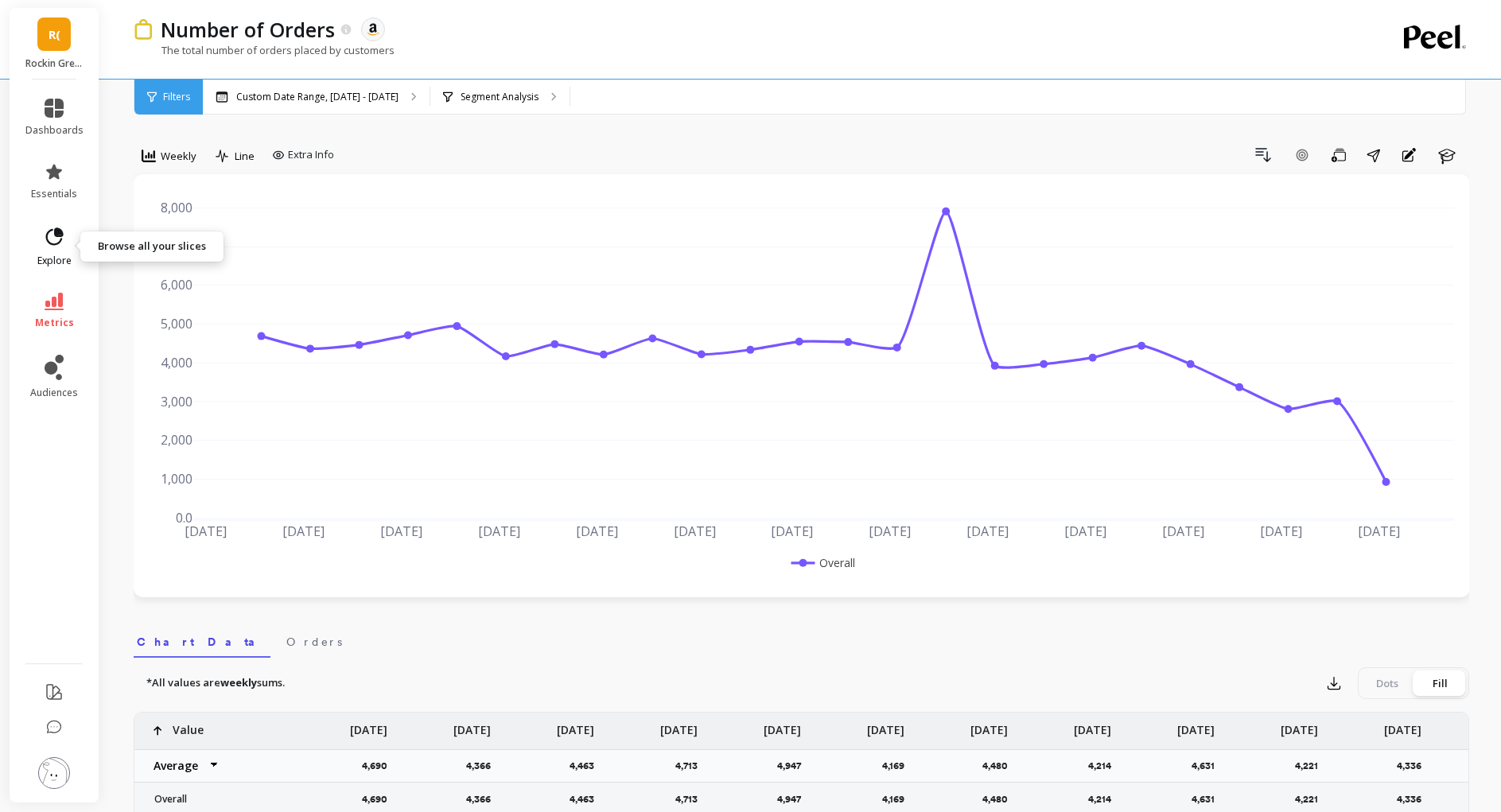
click at [47, 244] on icon at bounding box center [53, 236] width 22 height 22
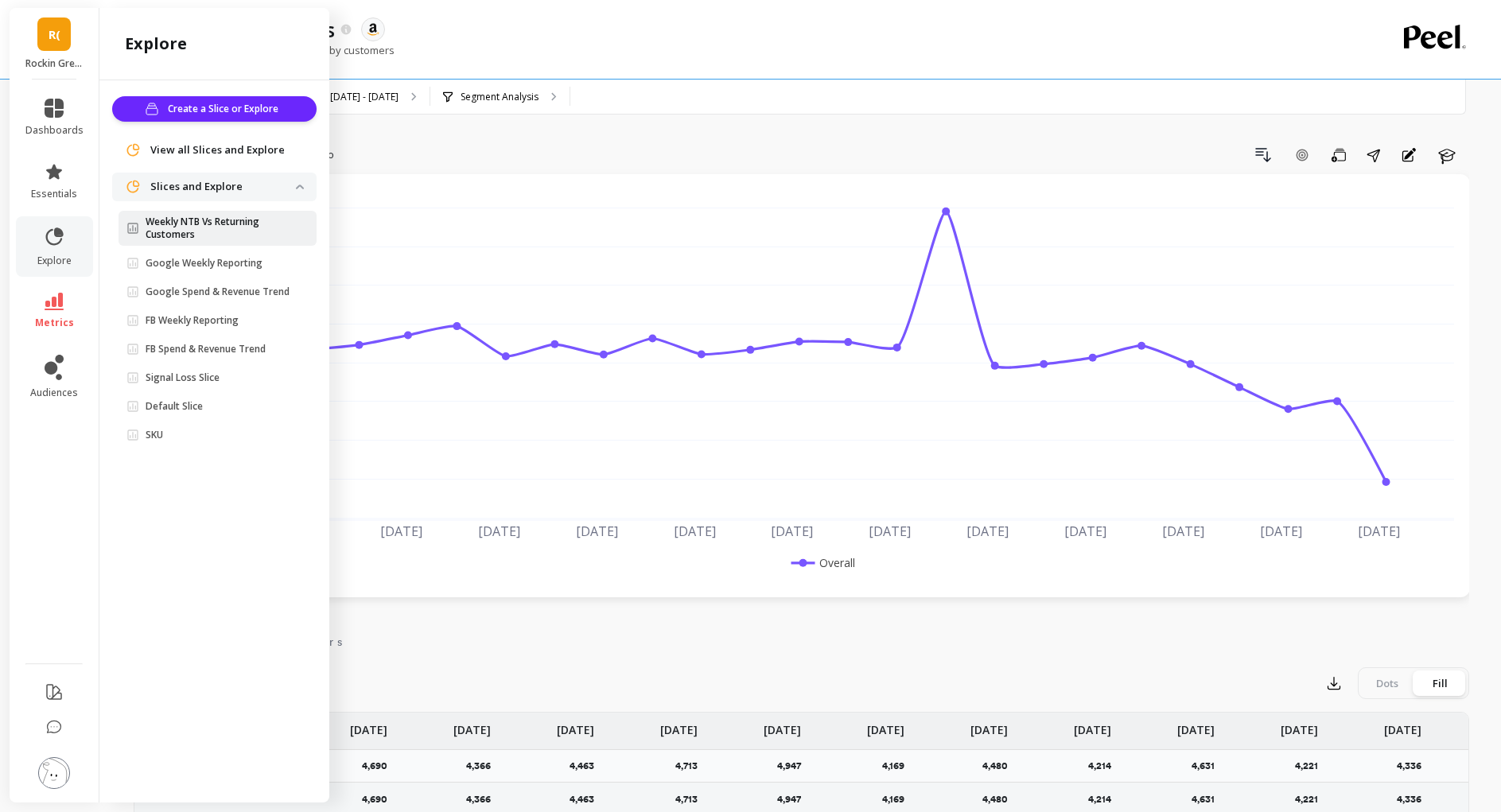
click at [230, 229] on p "Weekly NTB Vs Returning Customers" at bounding box center [221, 227] width 151 height 26
